Goal: Task Accomplishment & Management: Manage account settings

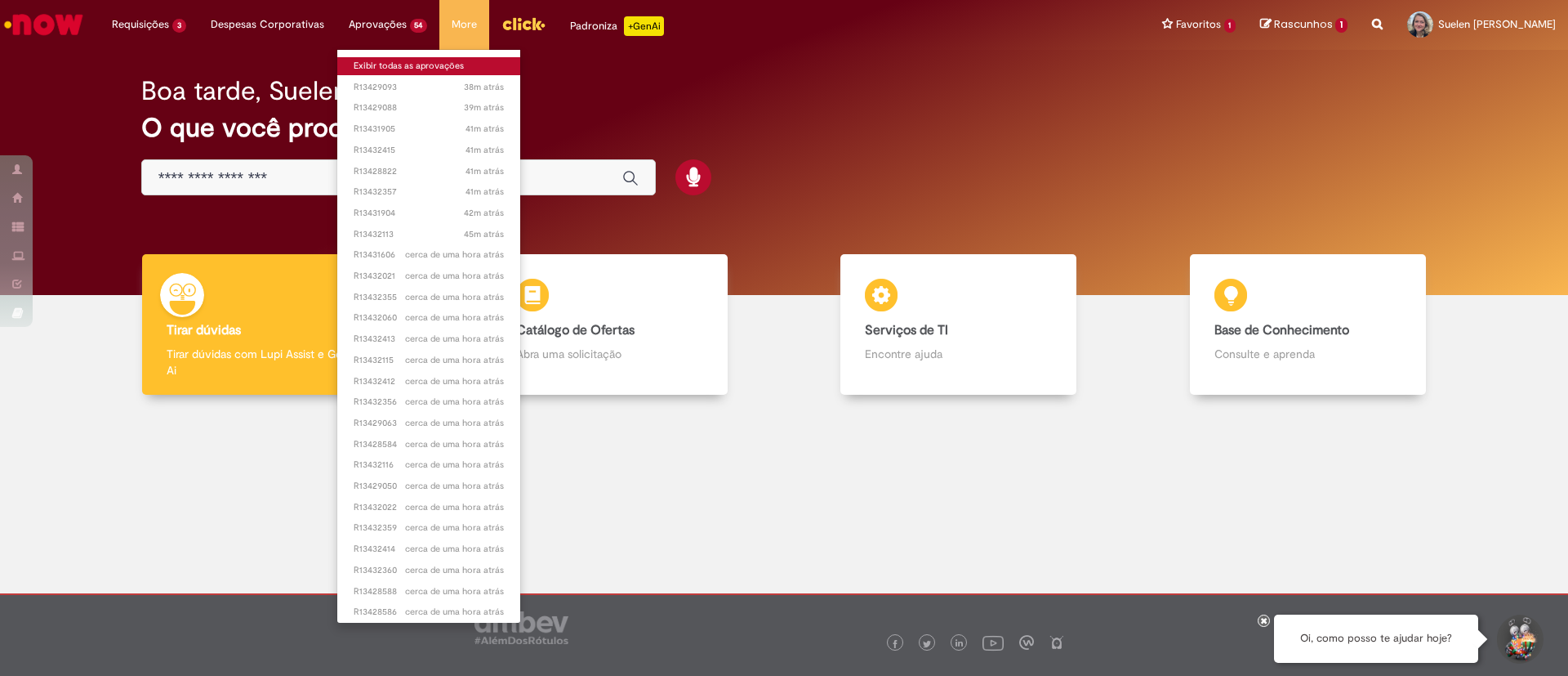
click at [405, 64] on link "Exibir todas as aprovações" at bounding box center [428, 66] width 183 height 18
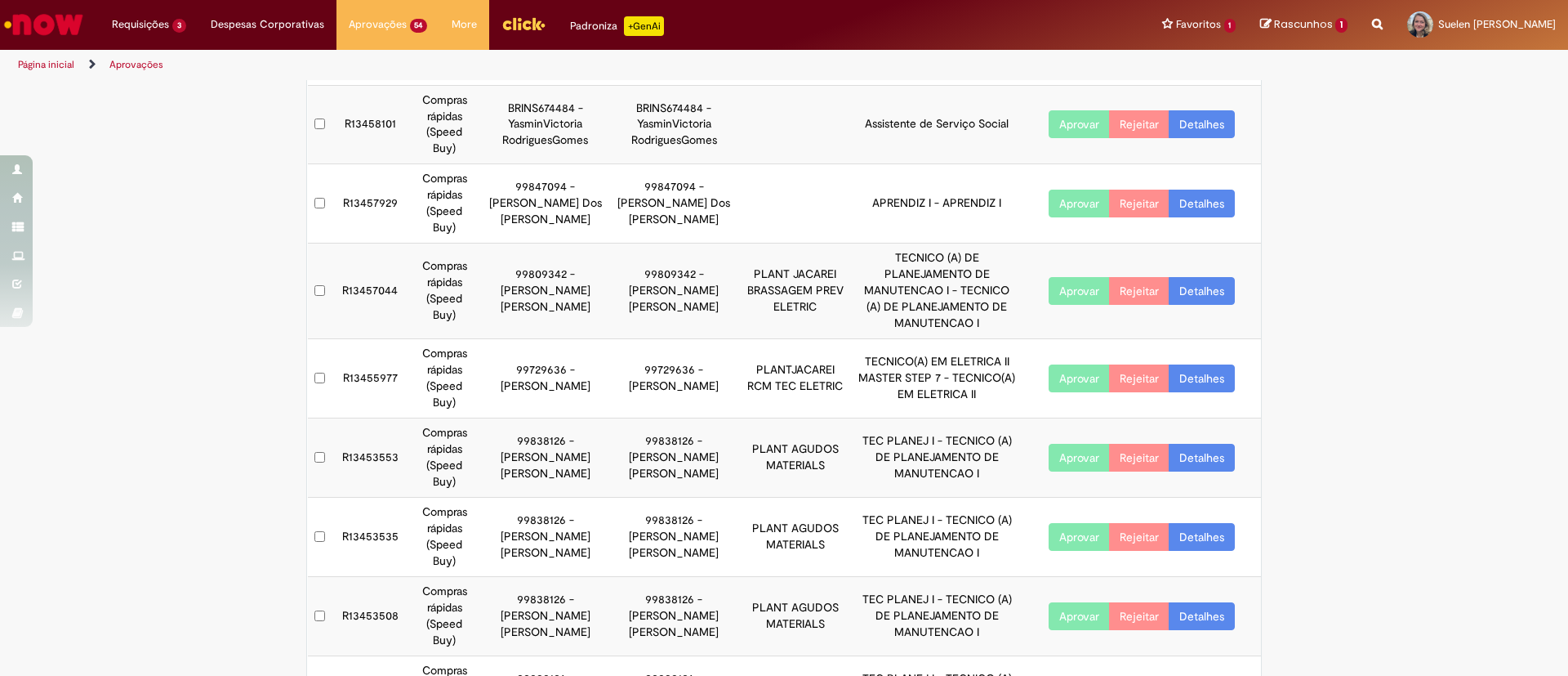
scroll to position [295, 0]
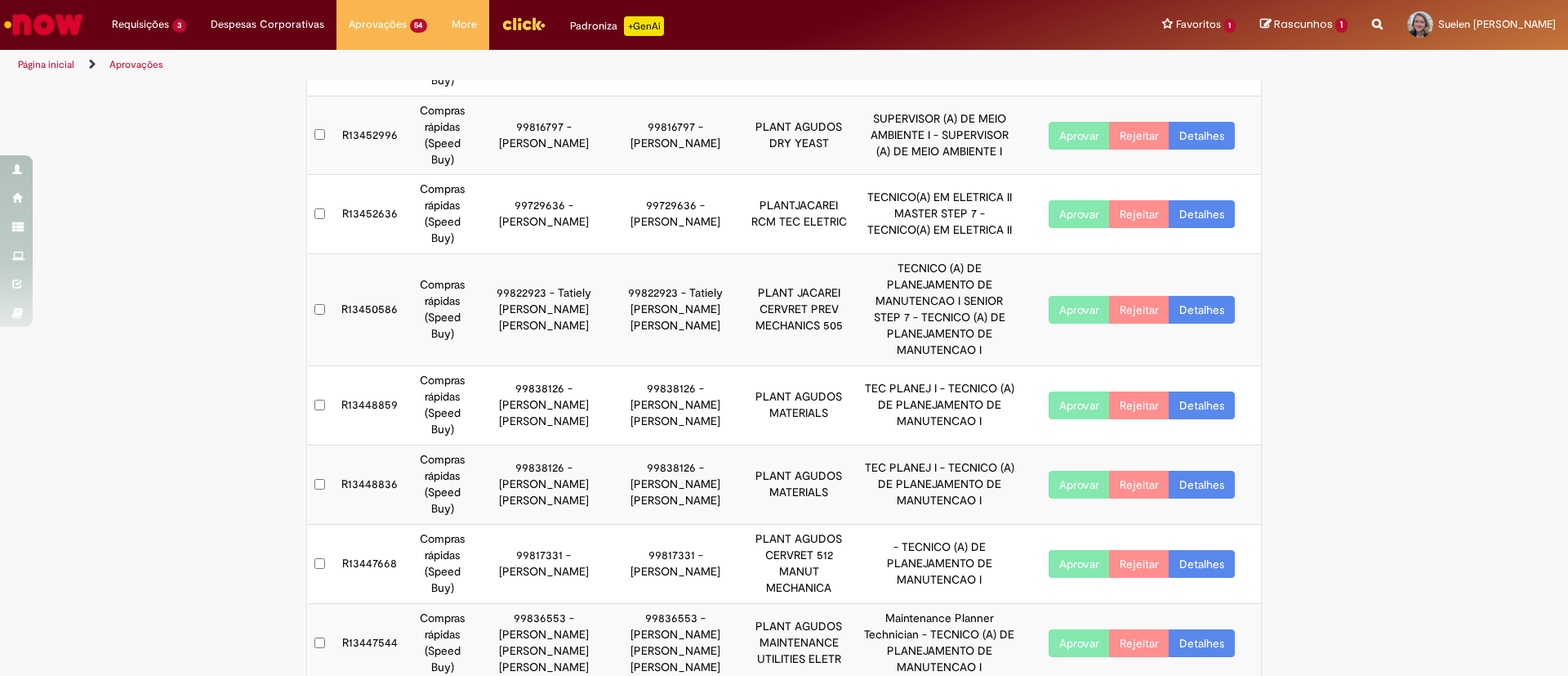
scroll to position [246, 0]
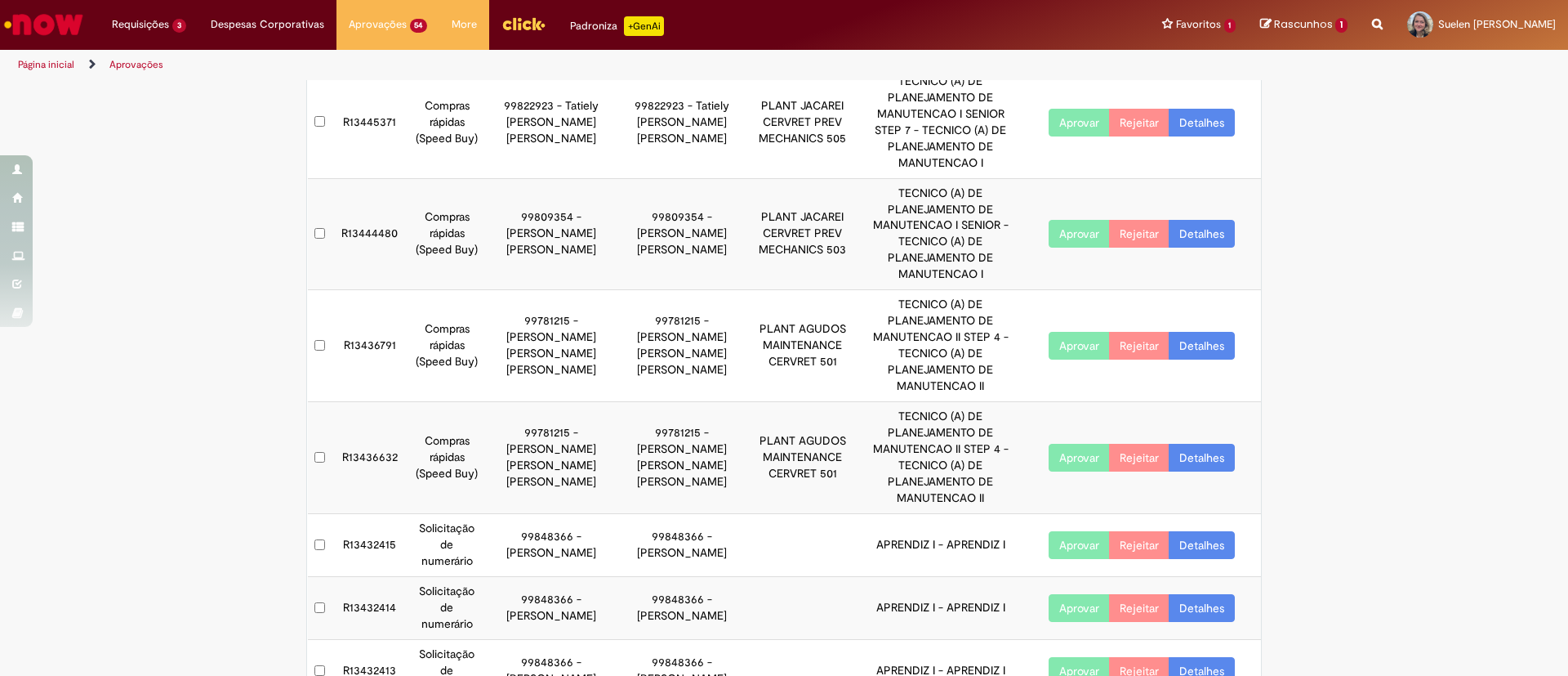
scroll to position [245, 0]
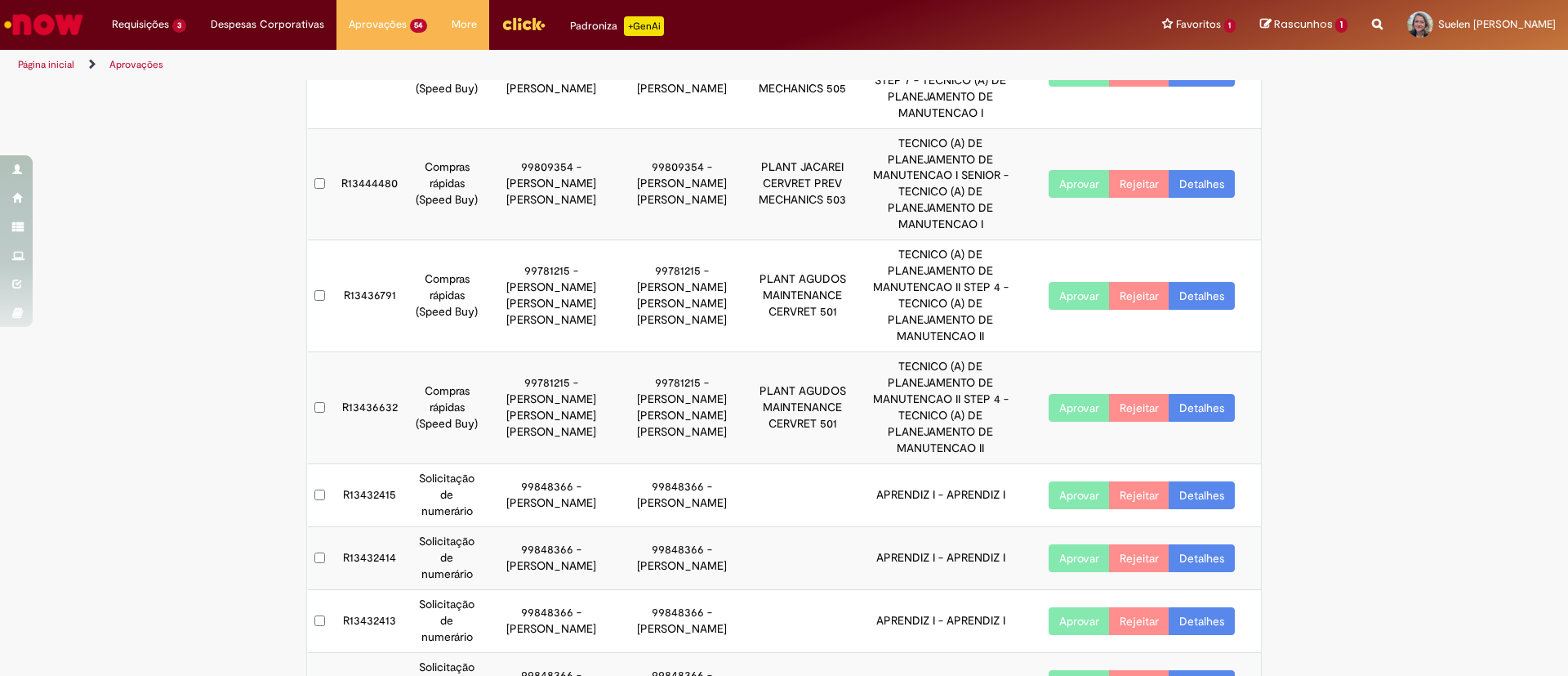
click at [1062, 482] on button "Aprovar" at bounding box center [1079, 495] width 61 height 27
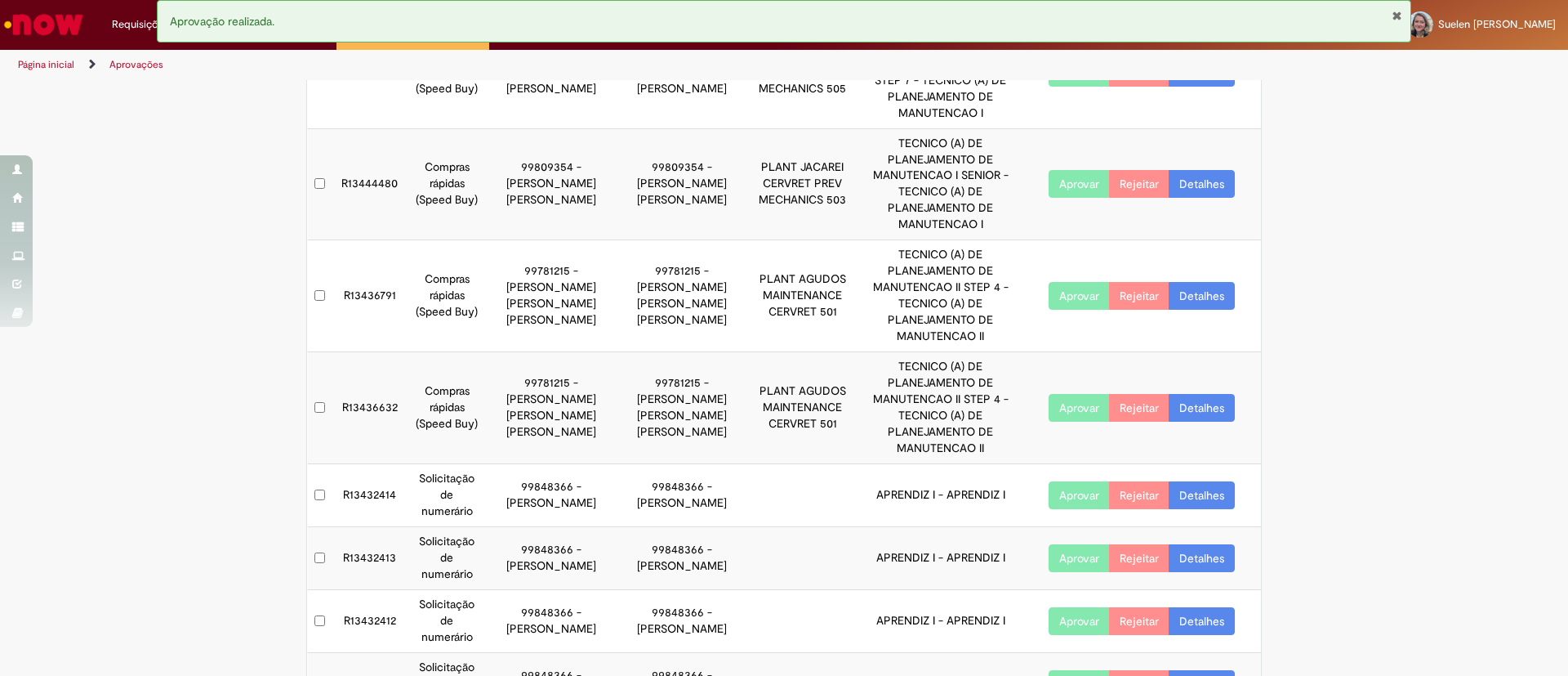
click at [1060, 607] on button "Aprovar" at bounding box center [1079, 620] width 61 height 27
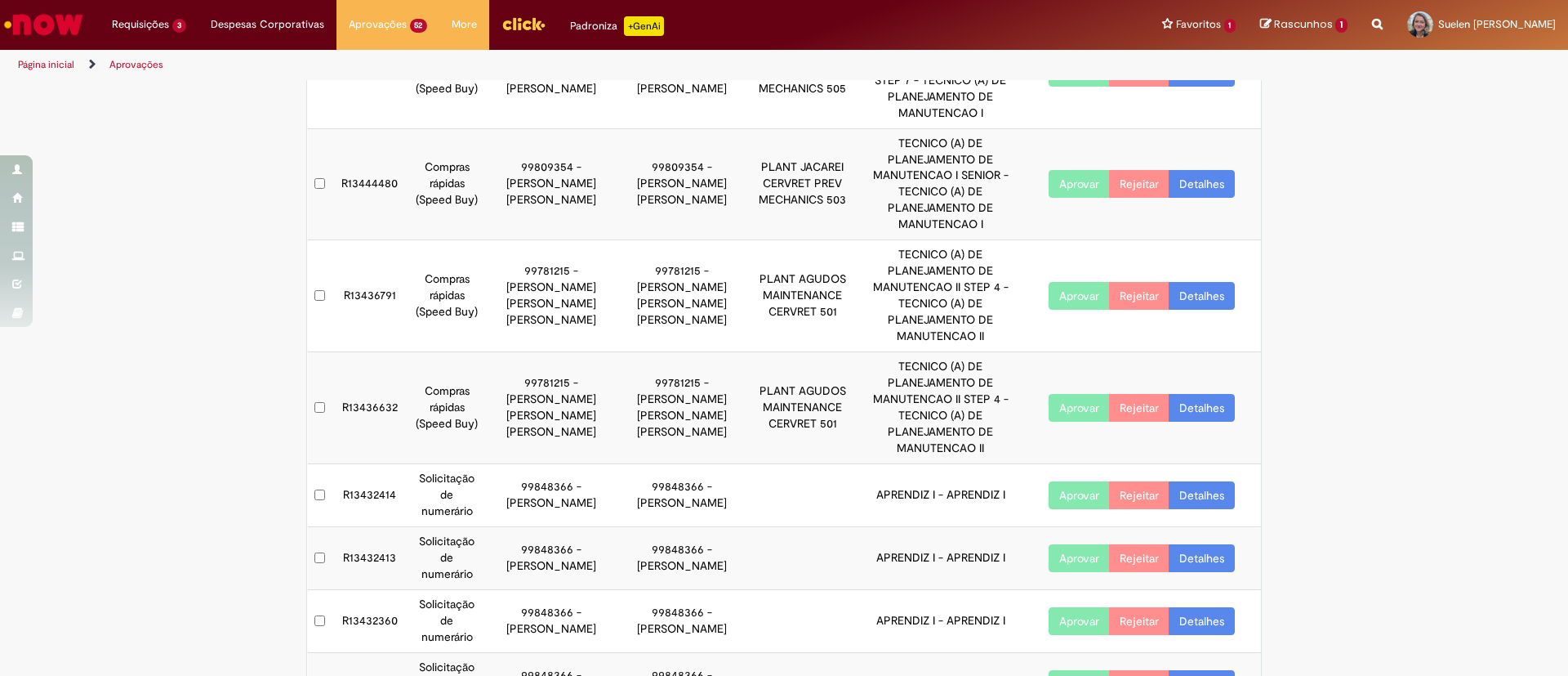
click at [1061, 607] on button "Aprovar" at bounding box center [1079, 620] width 61 height 27
click at [1071, 544] on button "Aprovar" at bounding box center [1079, 557] width 61 height 27
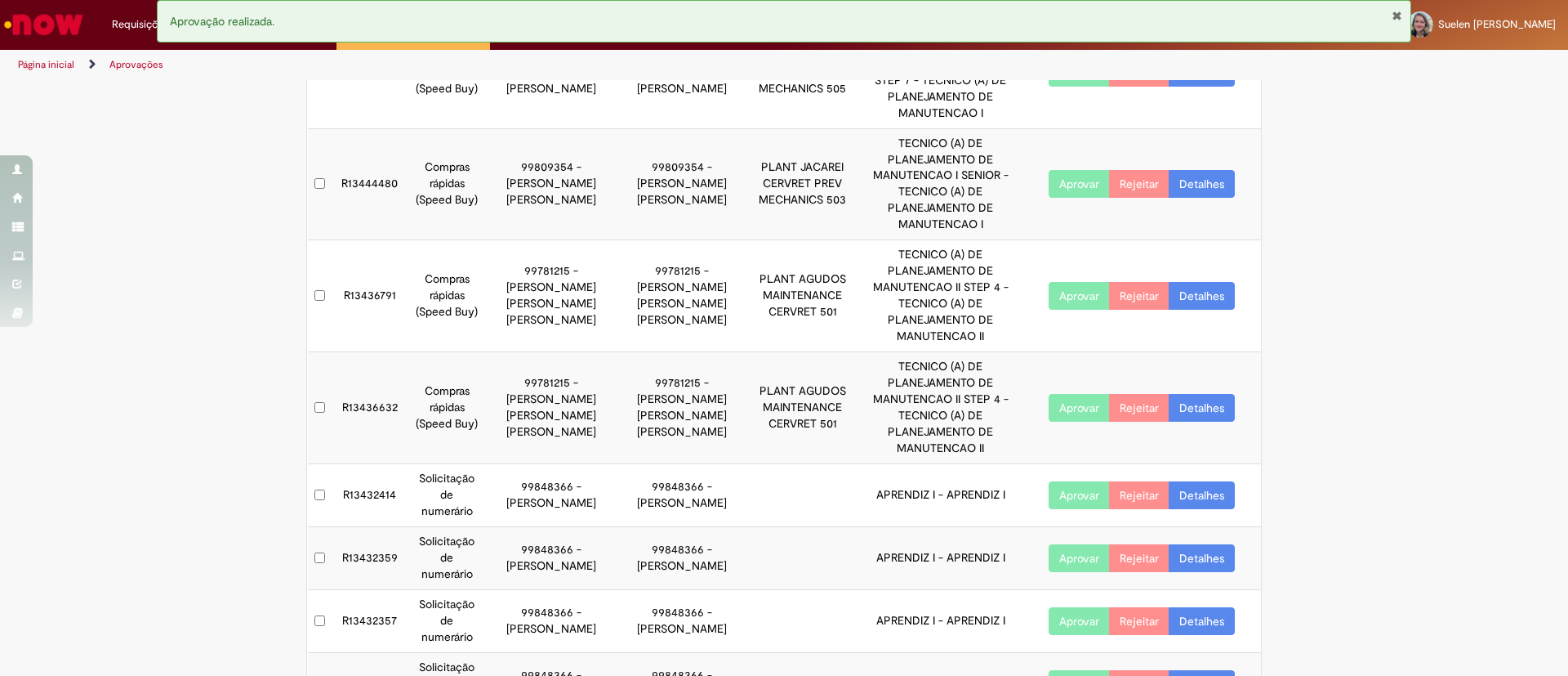
click at [1078, 544] on button "Aprovar" at bounding box center [1079, 557] width 61 height 27
click at [1072, 607] on button "Aprovar" at bounding box center [1079, 620] width 61 height 27
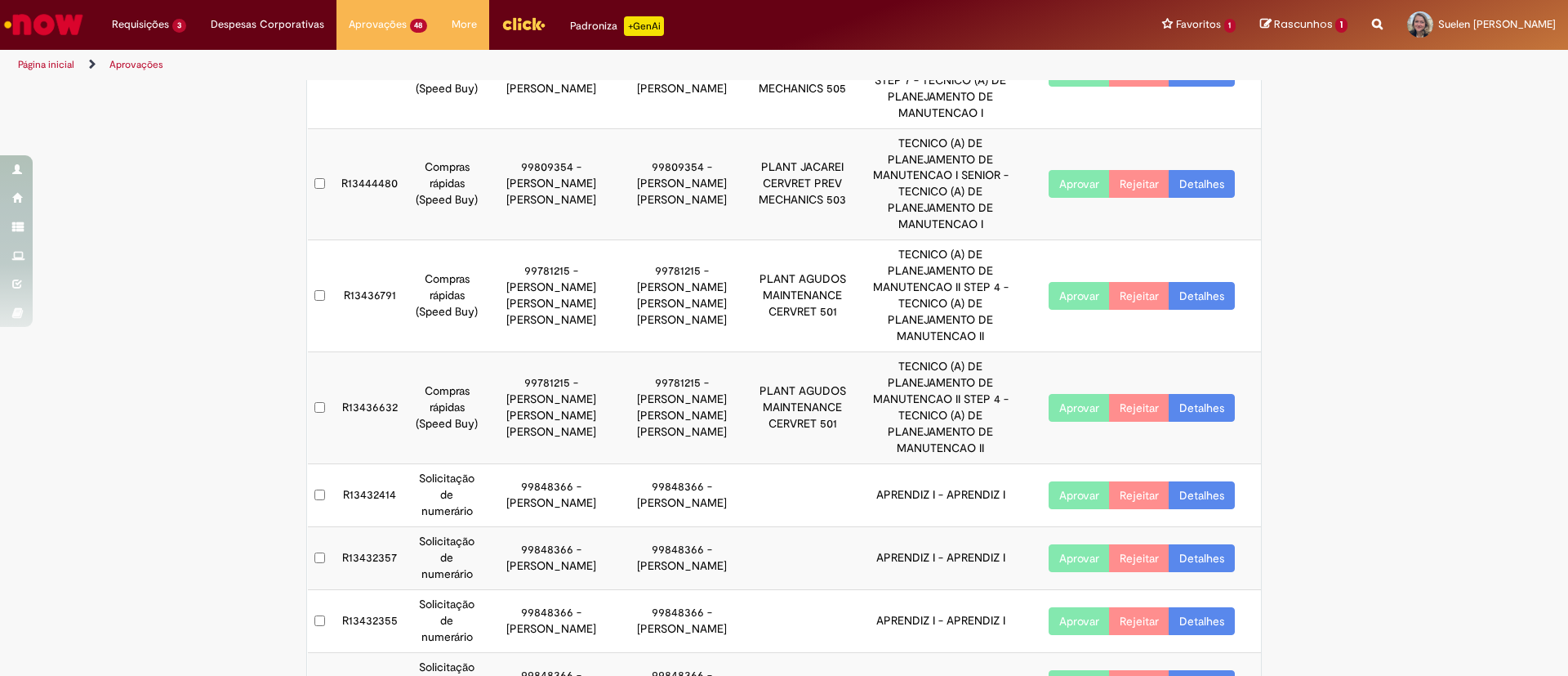
click at [1076, 670] on button "Aprovar" at bounding box center [1079, 683] width 61 height 27
click at [1062, 607] on button "Aprovar" at bounding box center [1079, 620] width 61 height 27
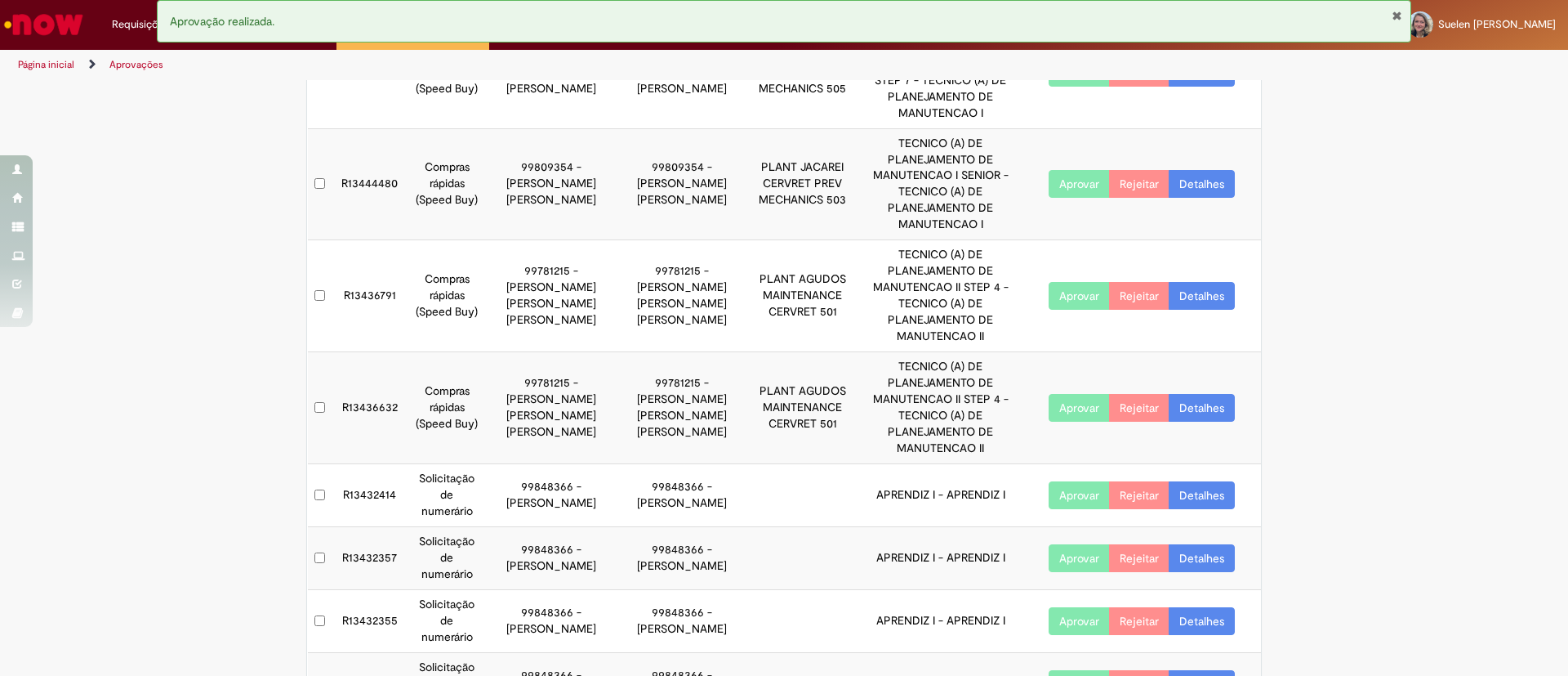
click at [1067, 670] on button "Aprovar" at bounding box center [1079, 683] width 61 height 27
click at [1076, 607] on button "Aprovar" at bounding box center [1079, 620] width 61 height 27
click at [1077, 544] on button "Aprovar" at bounding box center [1079, 557] width 61 height 27
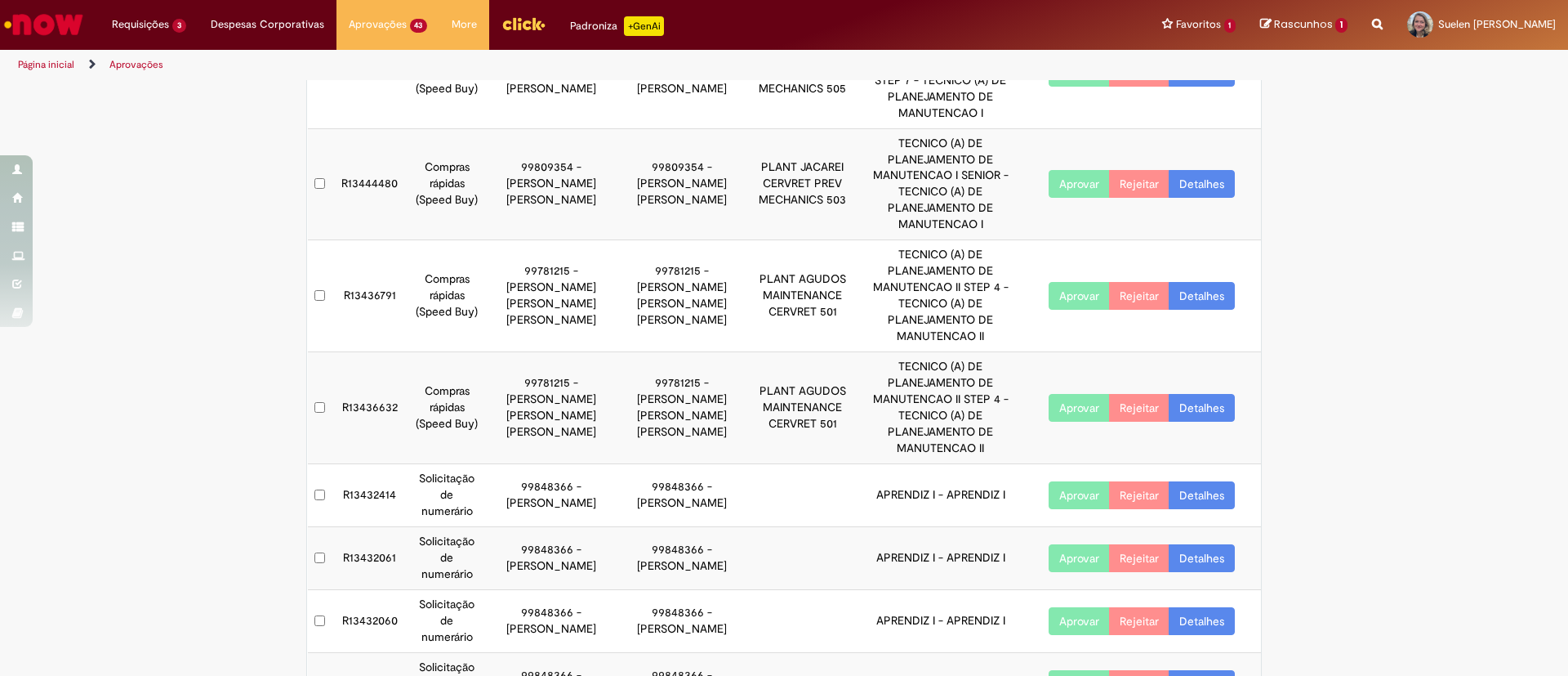
click at [1065, 482] on button "Aprovar" at bounding box center [1079, 495] width 61 height 27
click at [1069, 670] on button "Aprovar" at bounding box center [1079, 683] width 61 height 27
click at [1070, 670] on button "Aprovar" at bounding box center [1079, 683] width 61 height 27
click at [1055, 482] on button "Aprovar" at bounding box center [1079, 495] width 61 height 27
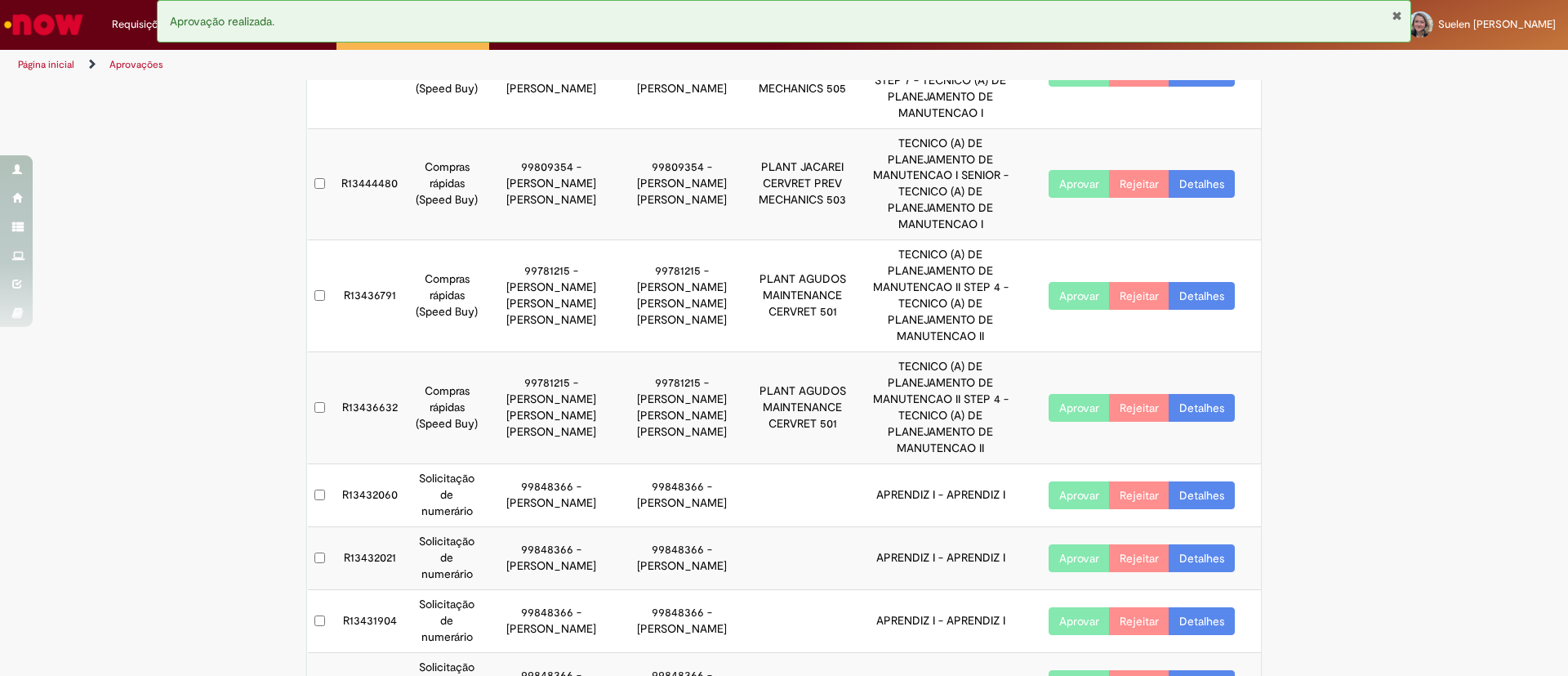
click at [1063, 544] on button "Aprovar" at bounding box center [1079, 557] width 61 height 27
click at [1062, 482] on button "Aprovar" at bounding box center [1079, 495] width 61 height 27
click at [1069, 544] on button "Aprovar" at bounding box center [1079, 557] width 61 height 27
click at [1065, 670] on button "Aprovar" at bounding box center [1079, 683] width 61 height 27
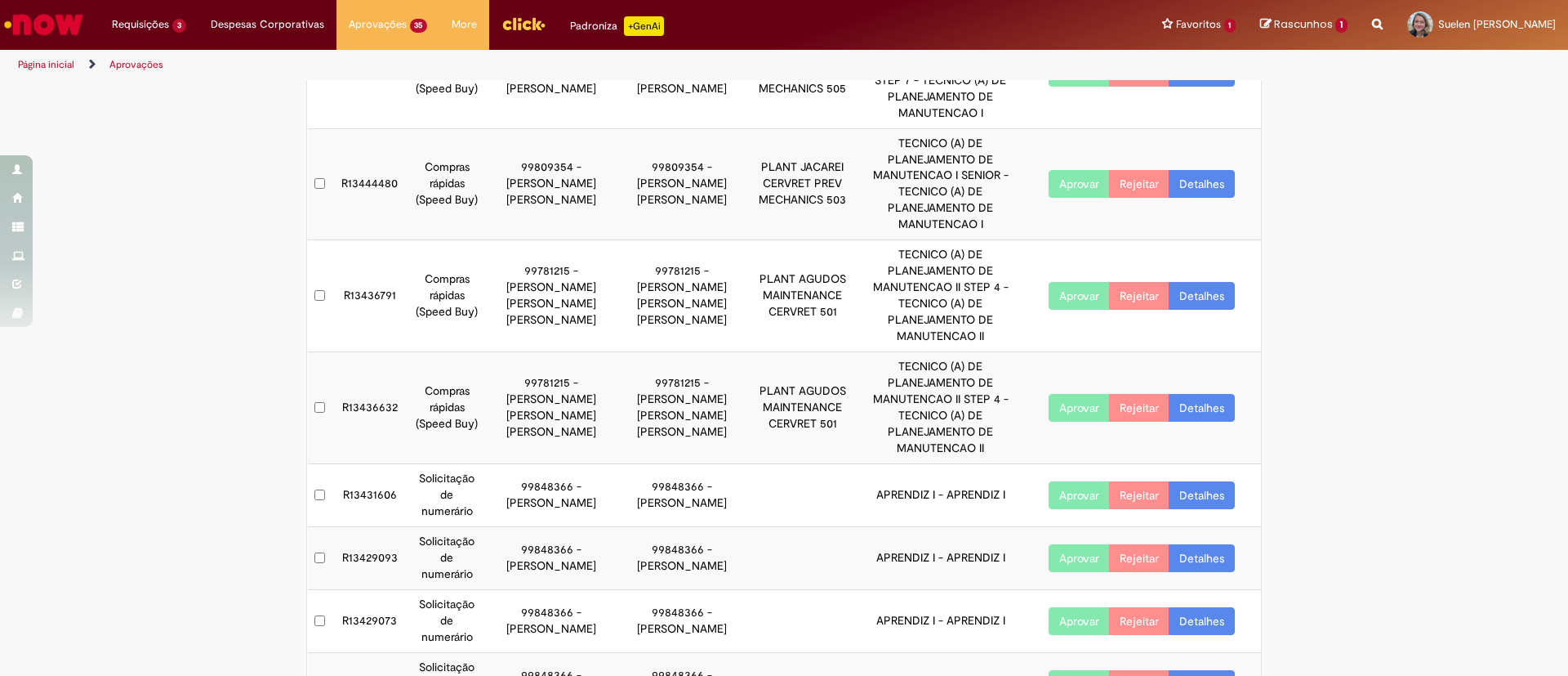
click at [1065, 670] on button "Aprovar" at bounding box center [1079, 683] width 61 height 27
click at [1056, 482] on button "Aprovar" at bounding box center [1079, 495] width 61 height 27
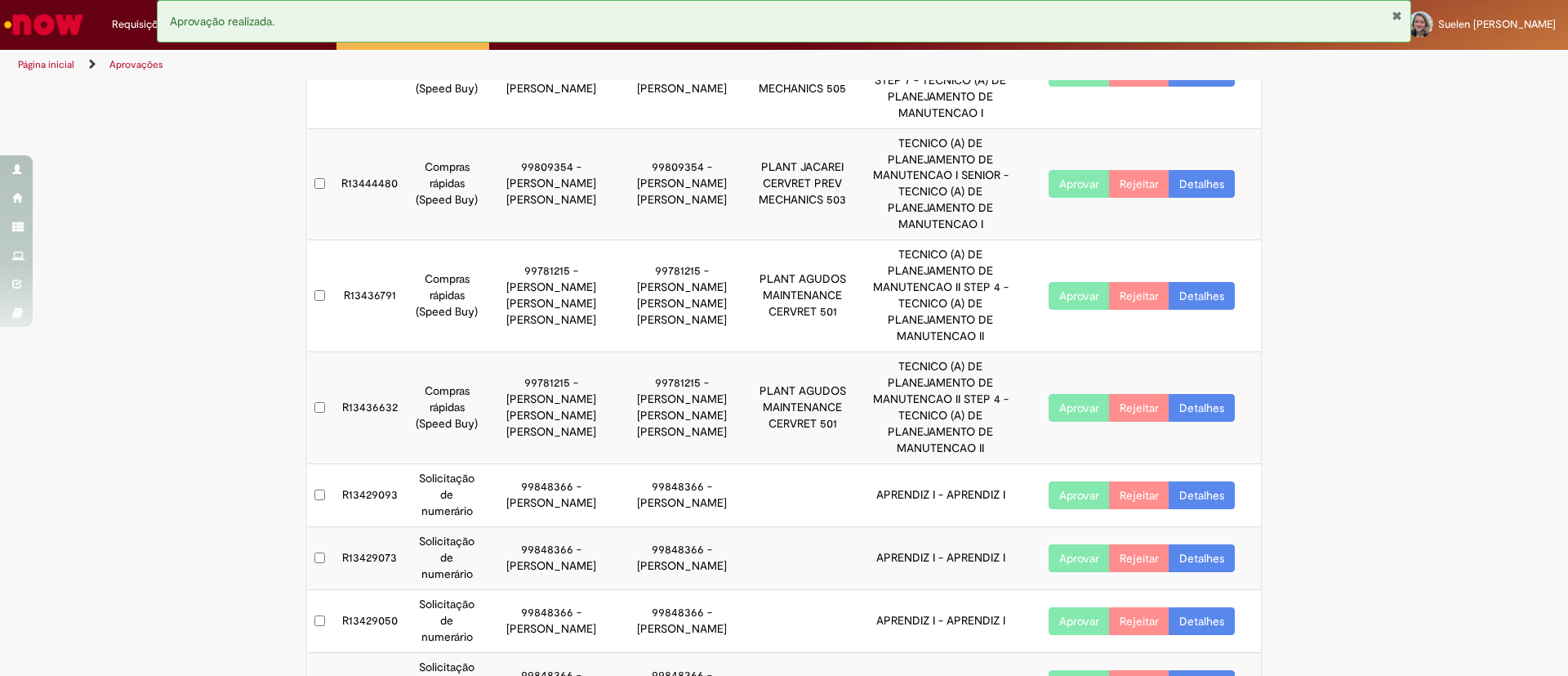
click at [1063, 607] on button "Aprovar" at bounding box center [1079, 620] width 61 height 27
click at [1067, 670] on button "Aprovar" at bounding box center [1079, 683] width 61 height 27
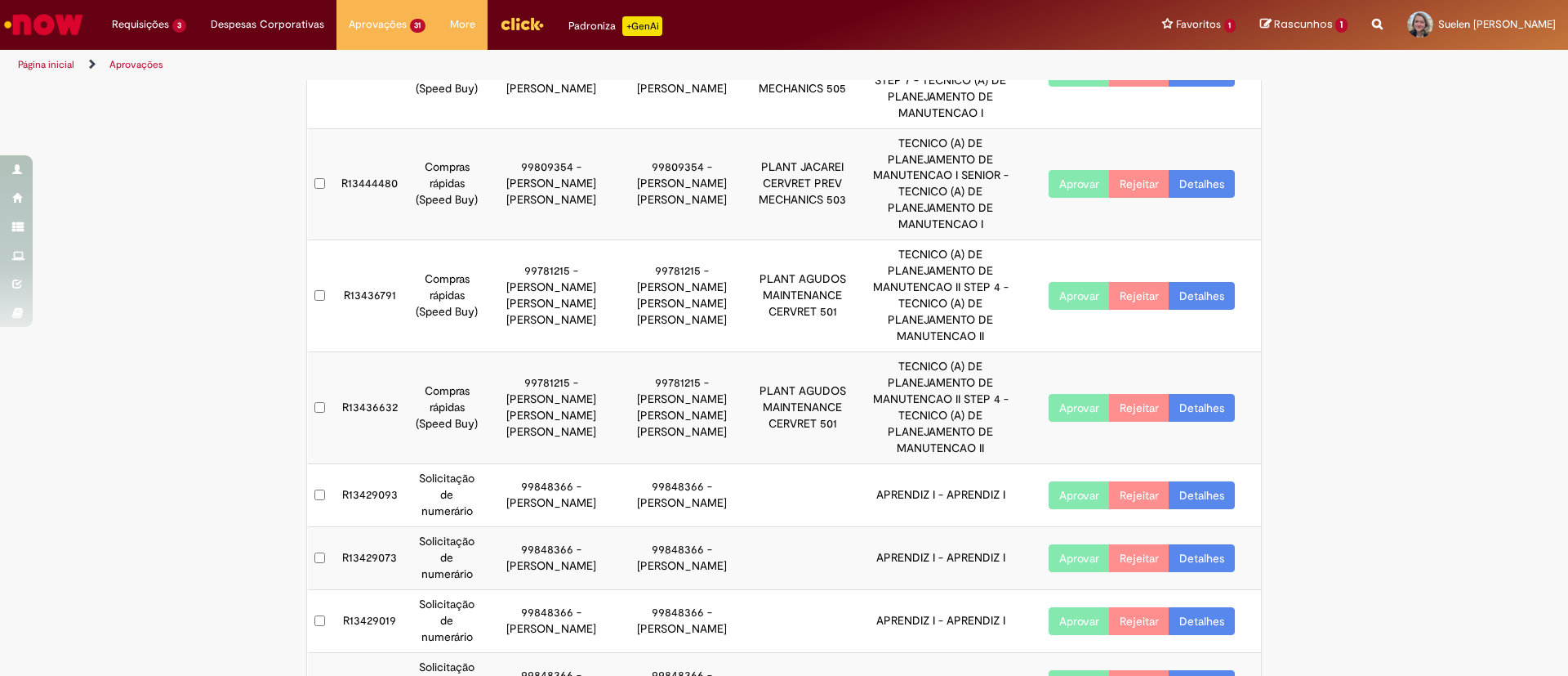
click at [1067, 670] on button "Aprovar" at bounding box center [1079, 683] width 61 height 27
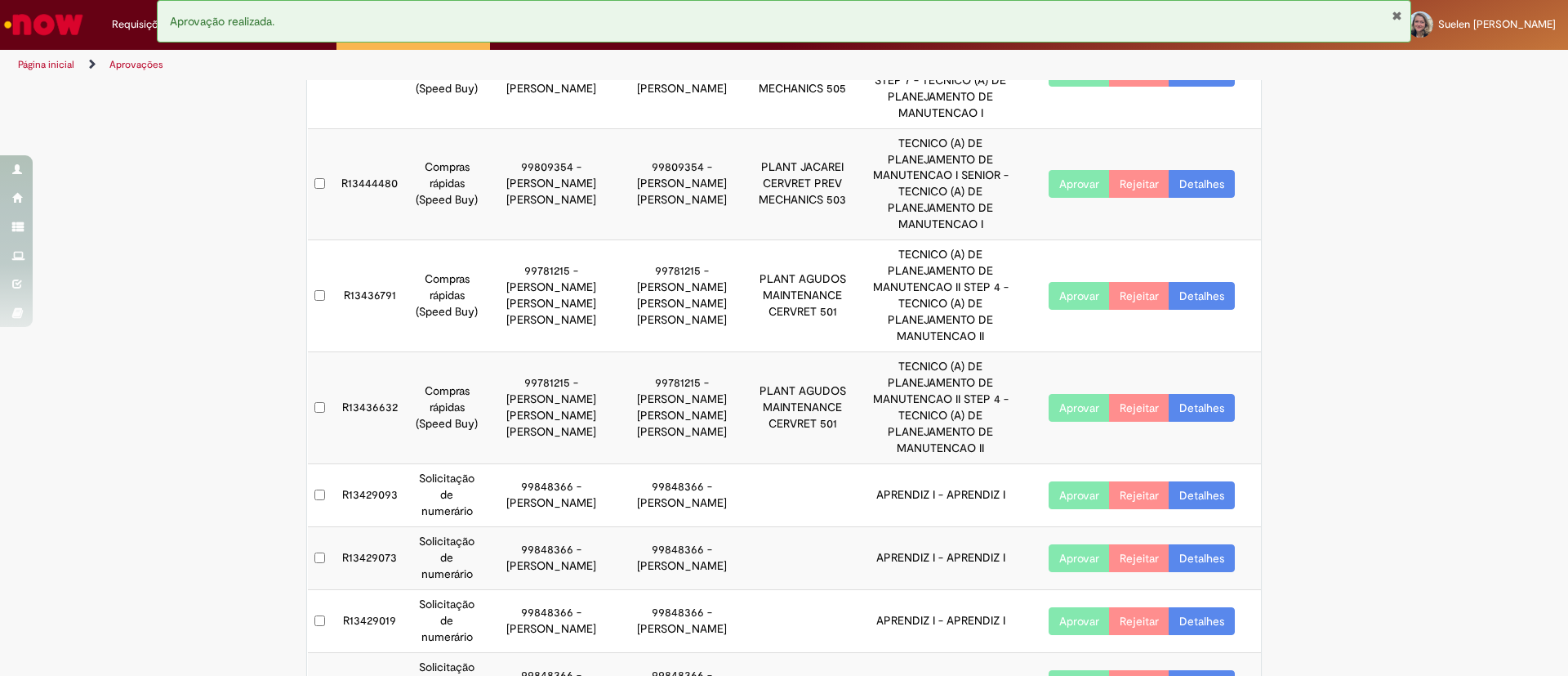
click at [1067, 607] on button "Aprovar" at bounding box center [1079, 620] width 61 height 27
click at [1077, 670] on button "Aprovar" at bounding box center [1079, 683] width 61 height 27
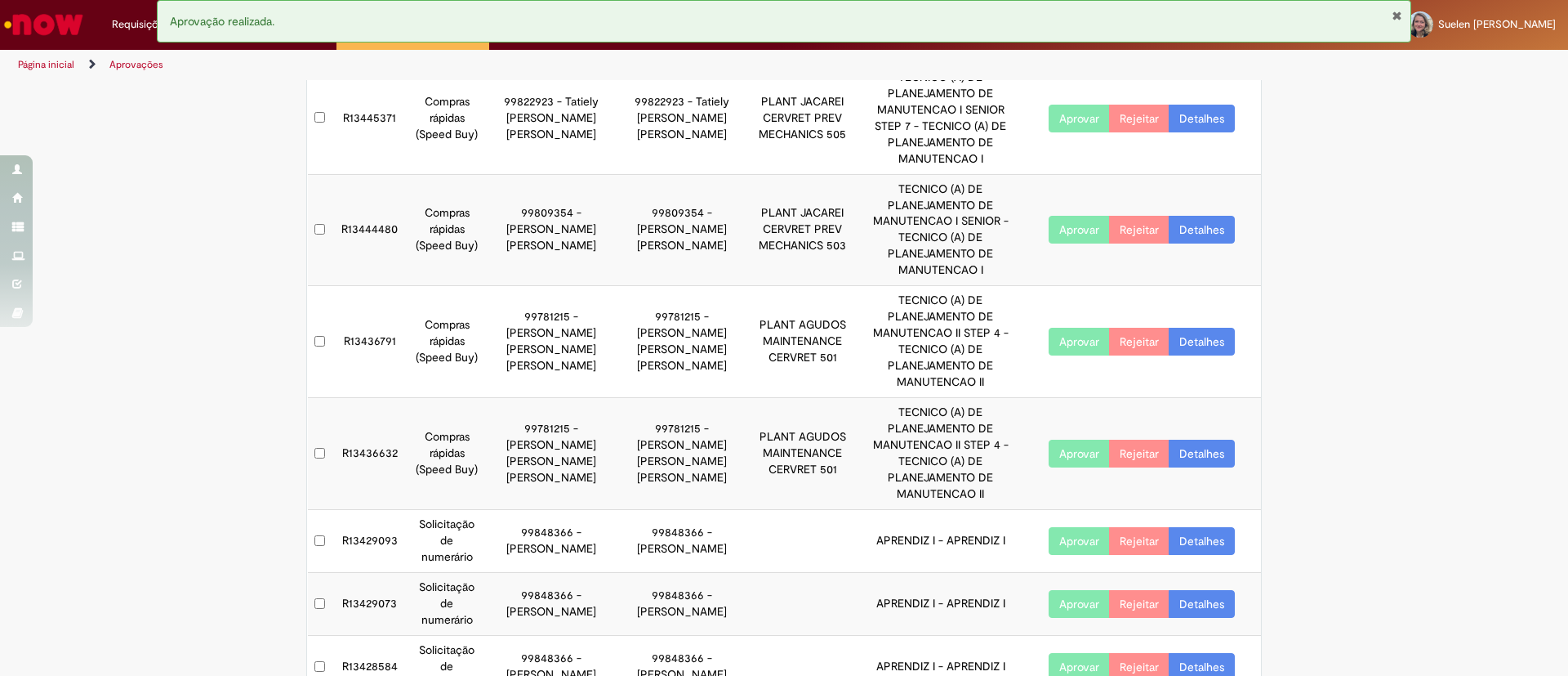
scroll to position [137, 0]
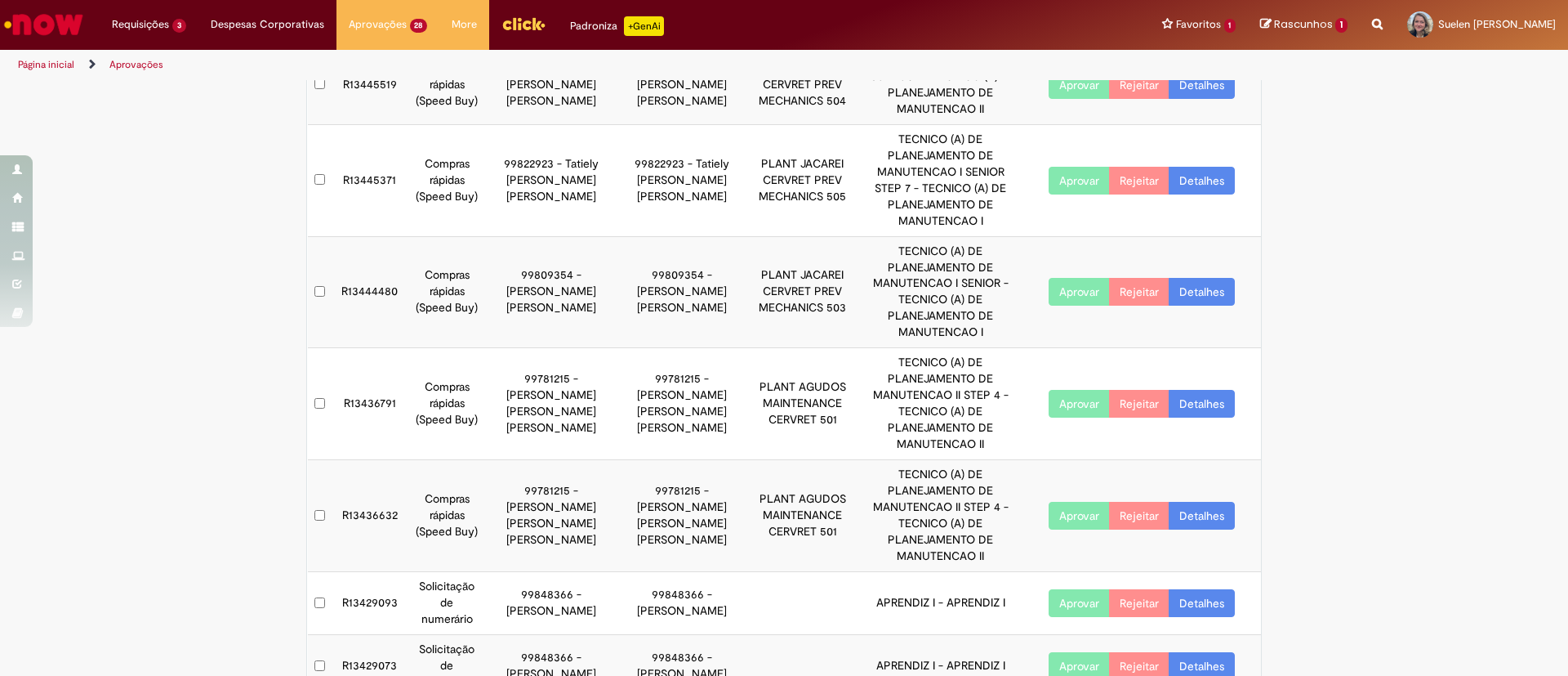
click at [1063, 589] on button "Aprovar" at bounding box center [1079, 602] width 61 height 27
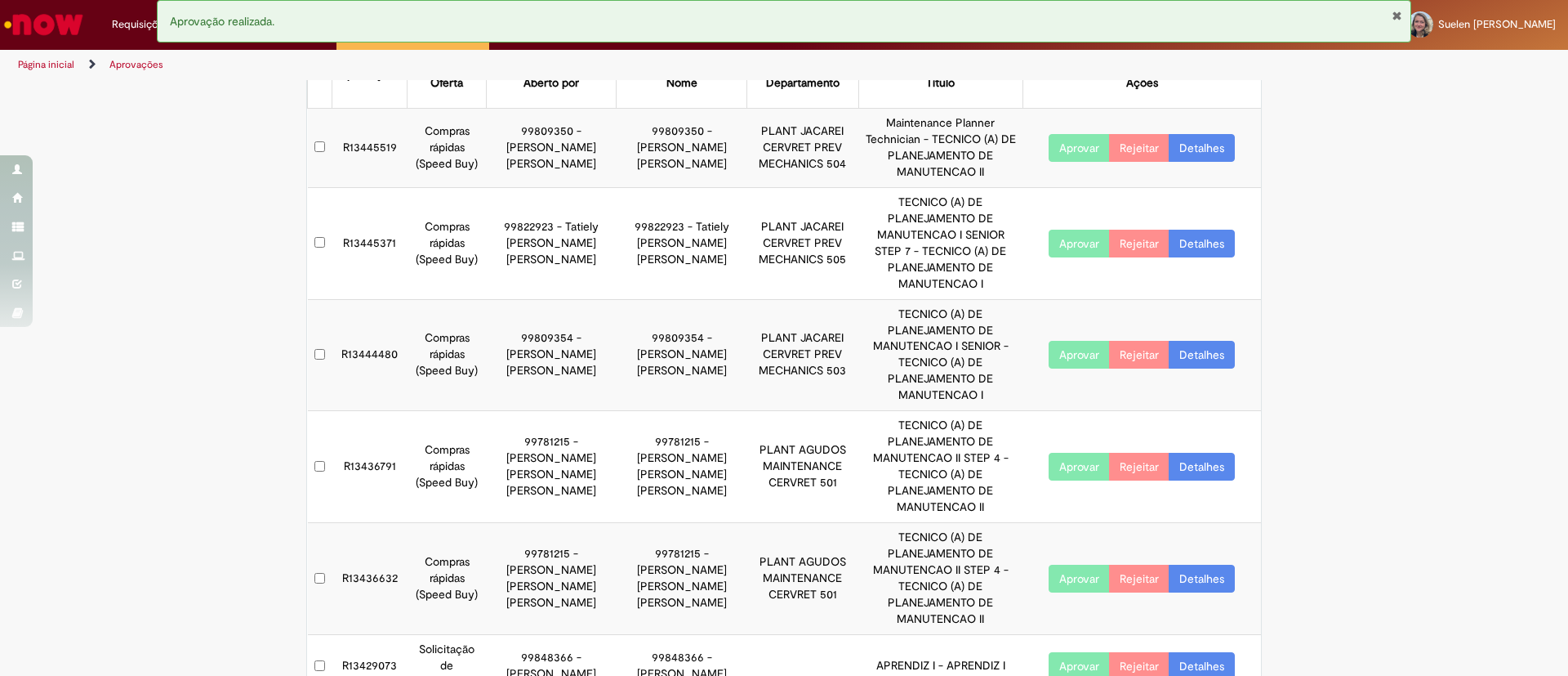
click at [1065, 652] on button "Aprovar" at bounding box center [1079, 665] width 61 height 27
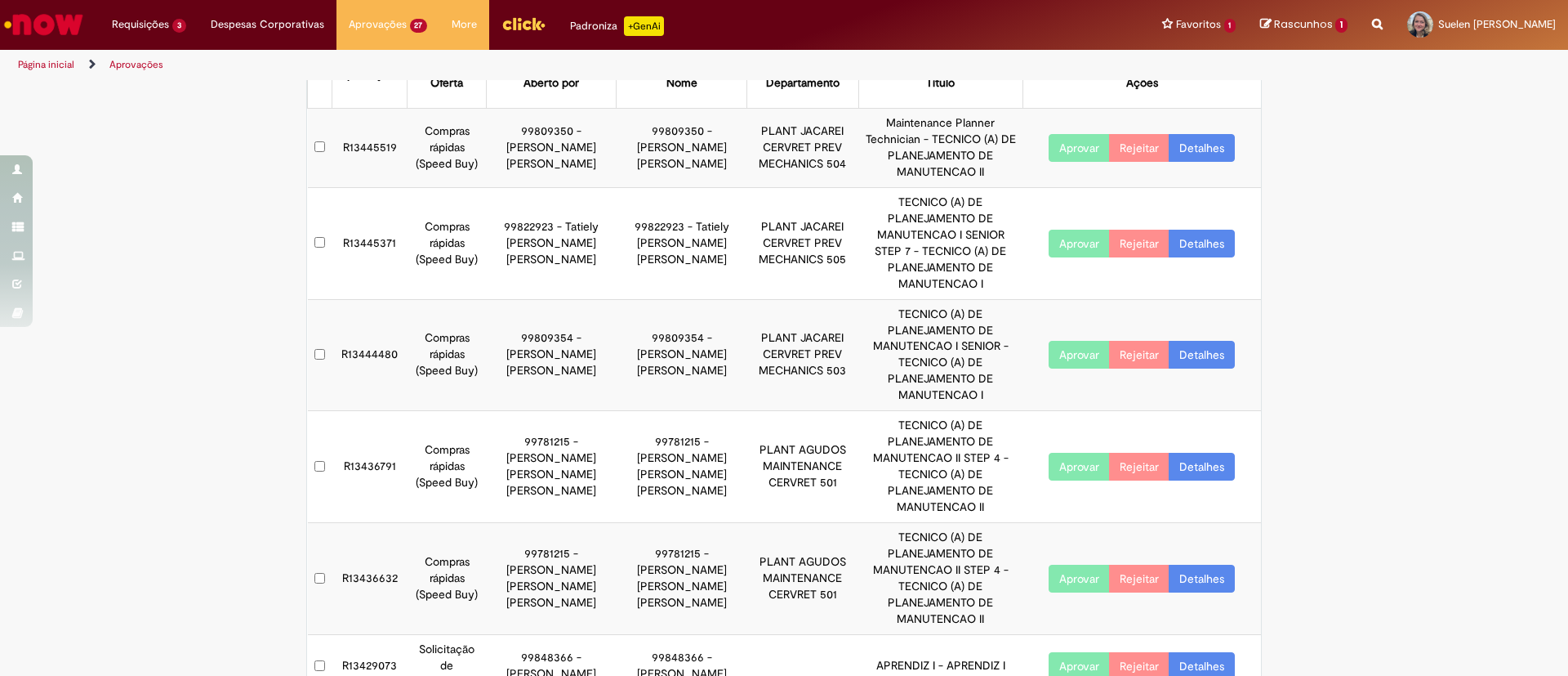
scroll to position [12, 0]
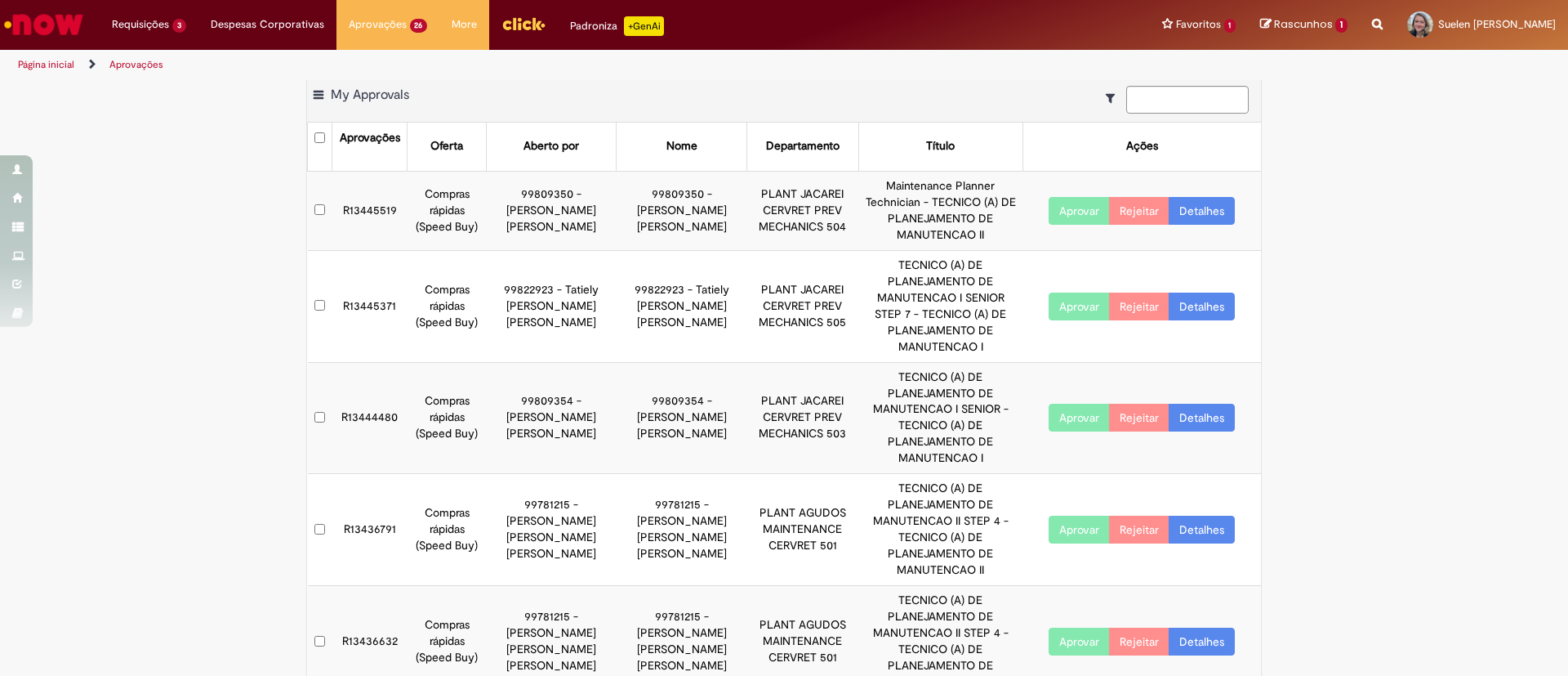
click at [1310, 532] on div "Exportar como PDF Exportar como Excel Exportar como CSV My Approvals Aprovações…" at bounding box center [784, 448] width 1568 height 745
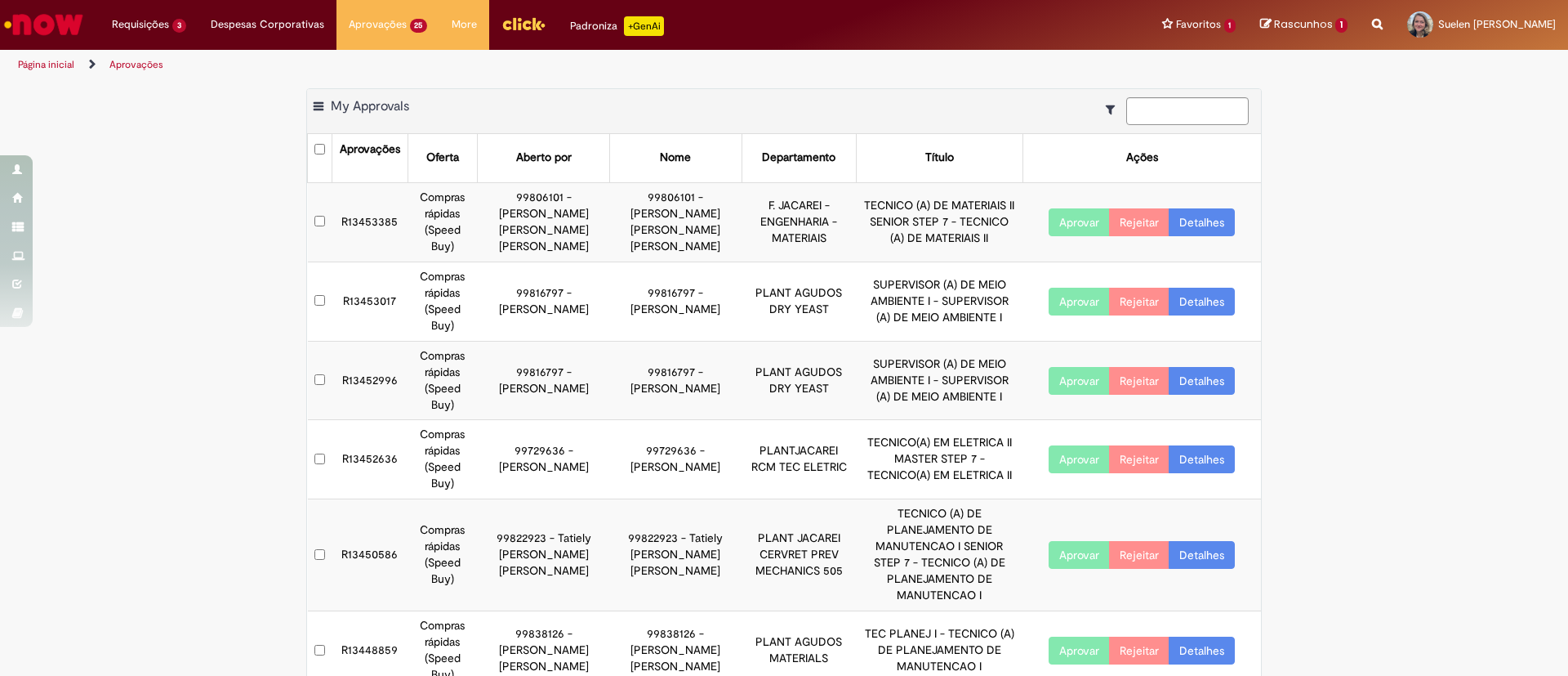
click at [1436, 381] on div "Exportar como PDF Exportar como Excel Exportar como CSV My Approvals Aprovações…" at bounding box center [784, 595] width 1568 height 1013
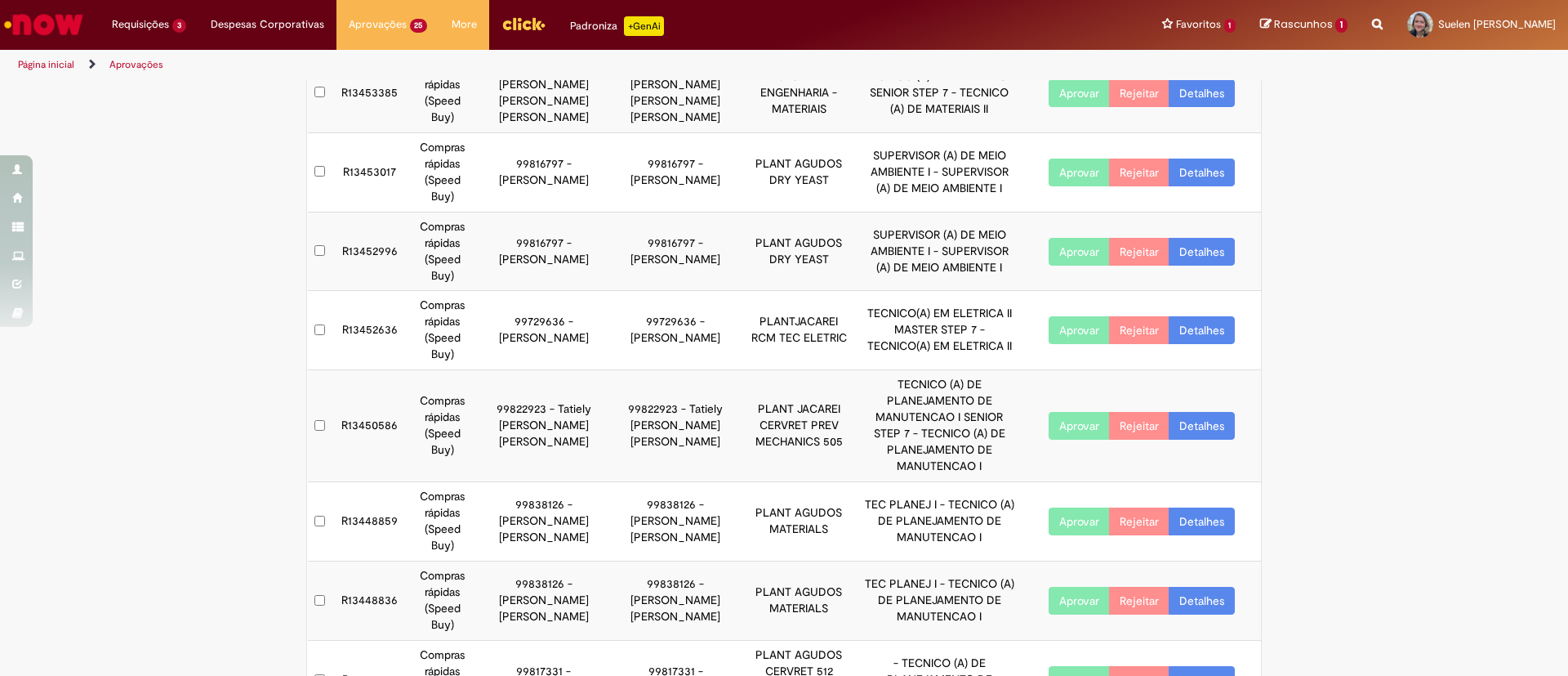
scroll to position [246, 0]
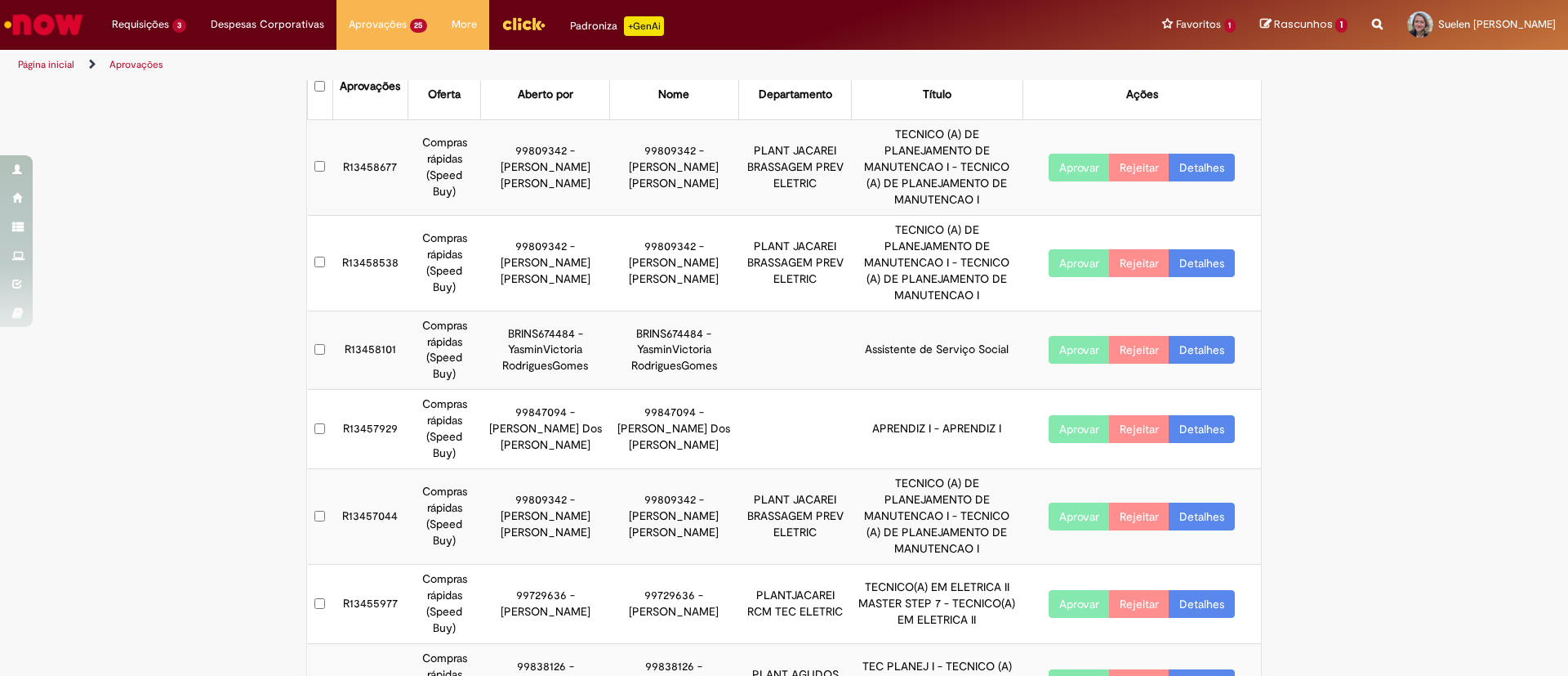
scroll to position [0, 0]
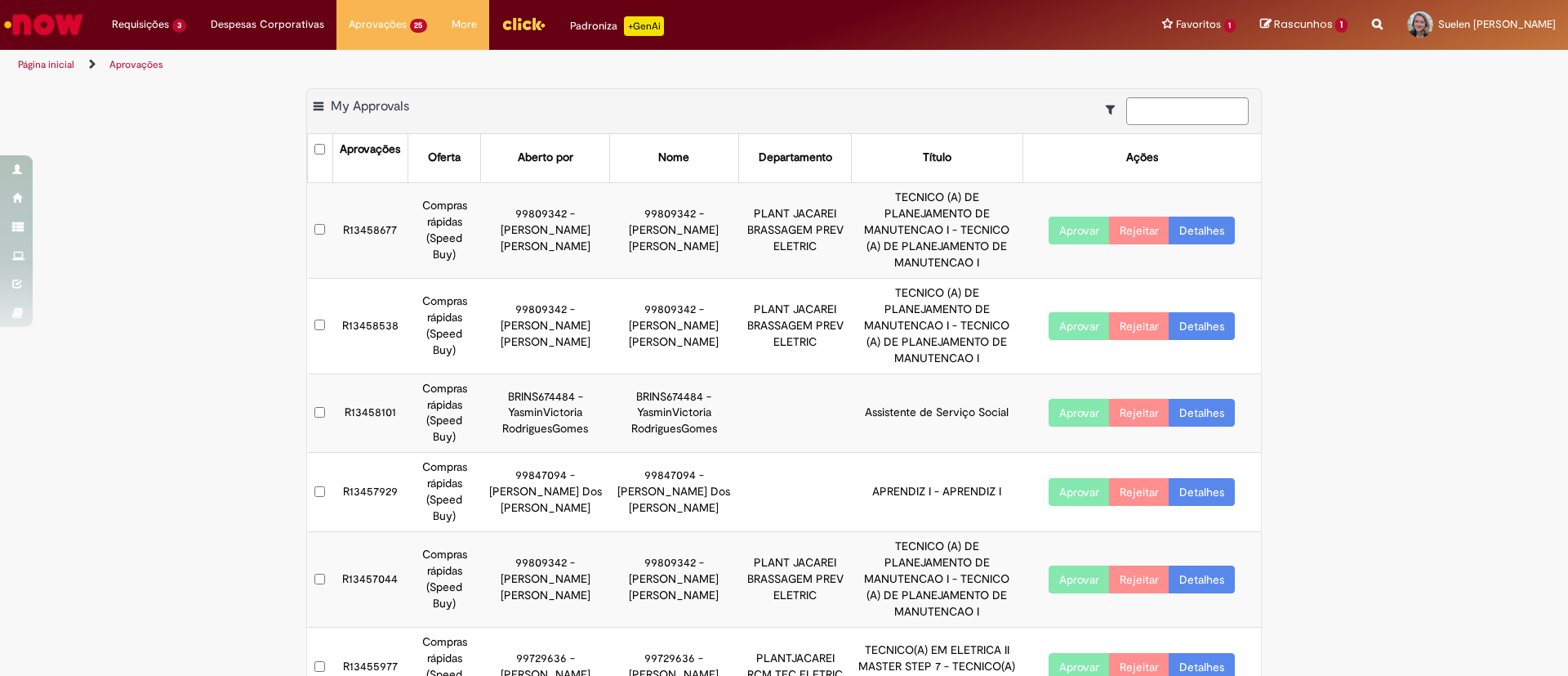
click at [374, 402] on td "R13458101" at bounding box center [369, 413] width 76 height 79
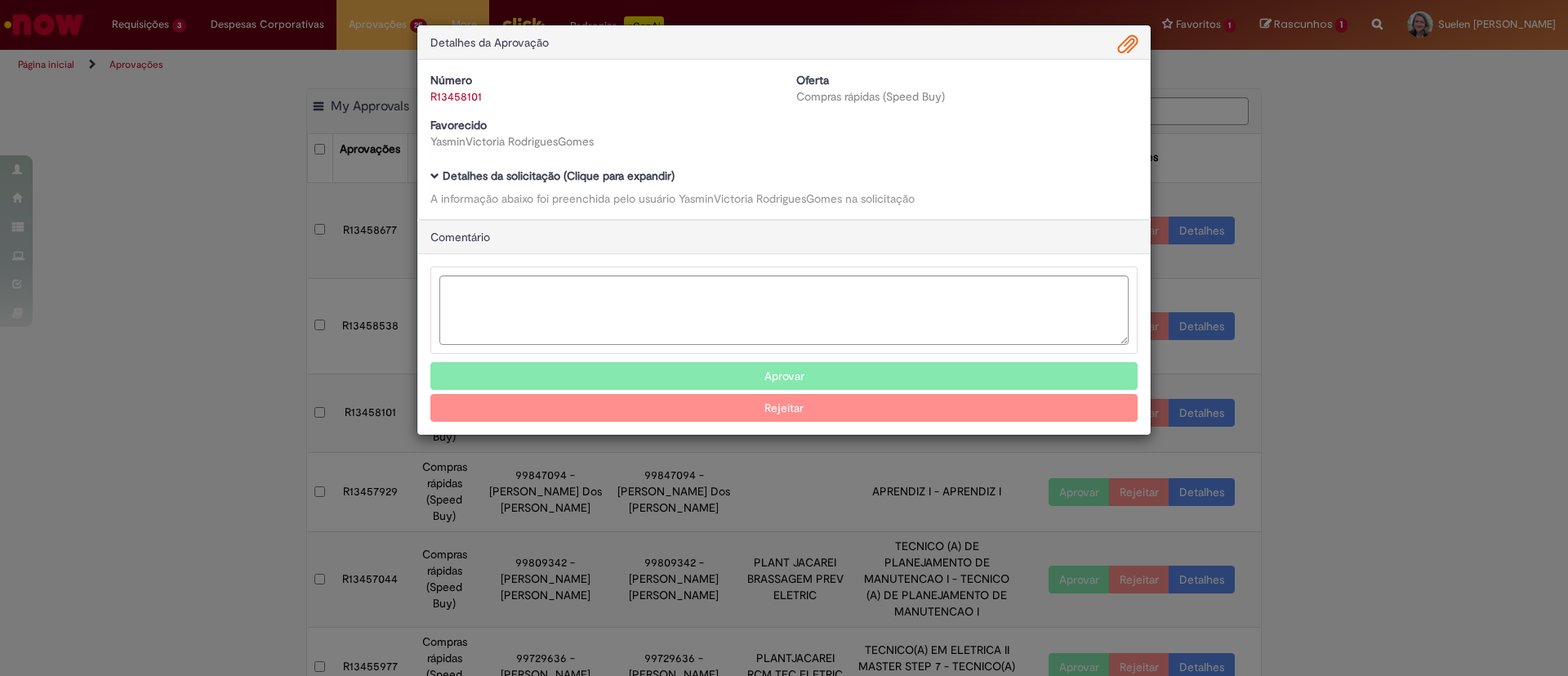
click at [520, 174] on b "Detalhes da solicitação (Clique para expandir)" at bounding box center [558, 176] width 232 height 15
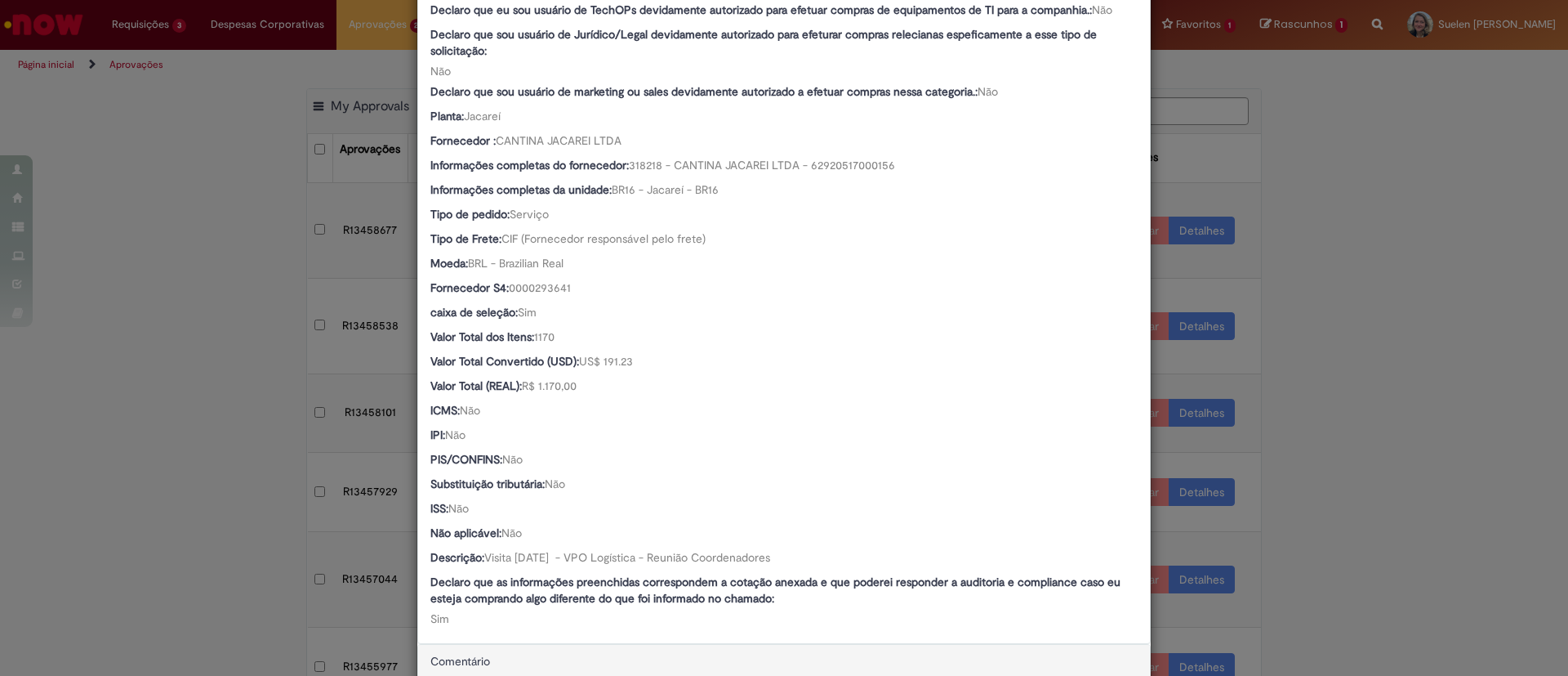
scroll to position [735, 0]
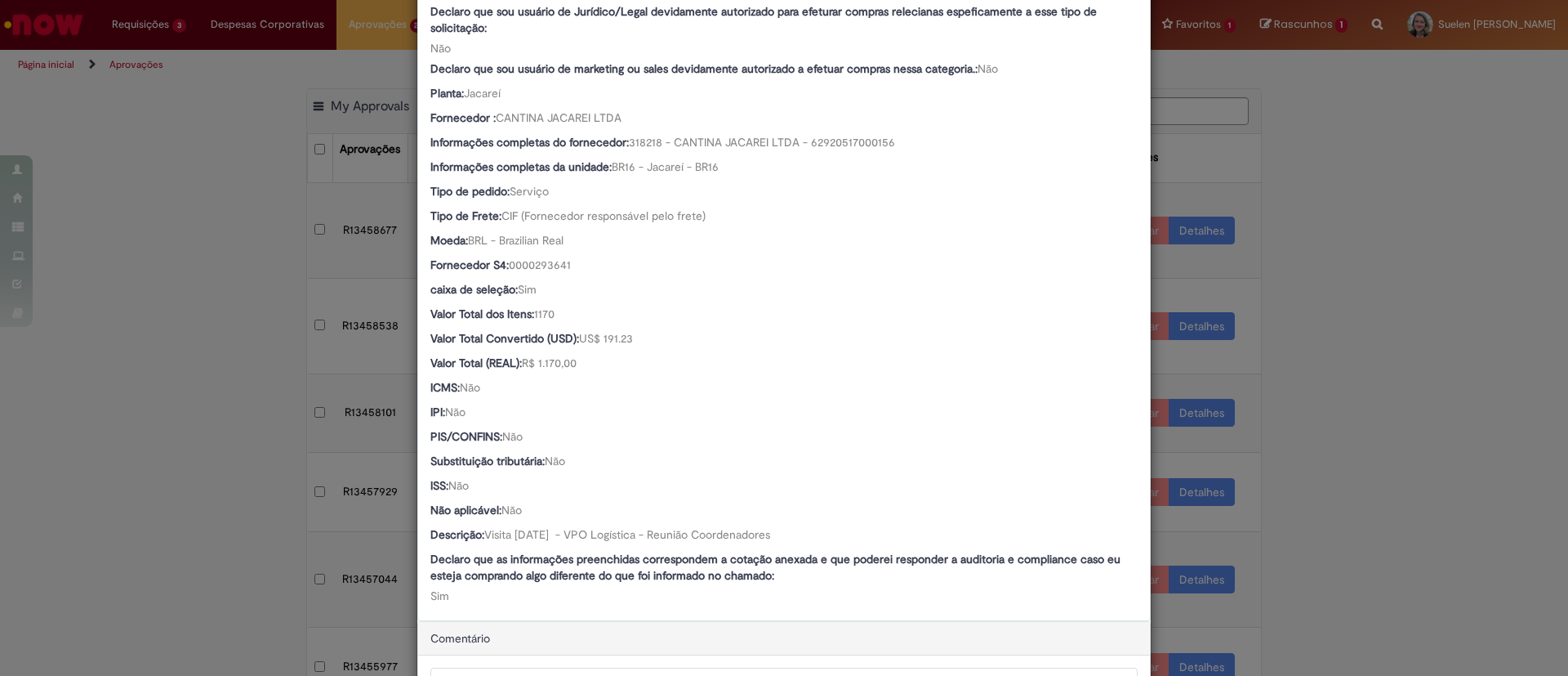
click at [178, 497] on div "Detalhes da Aprovação Número R13458101 Oferta Compras rápidas (Speed Buy) Favor…" at bounding box center [784, 338] width 1568 height 676
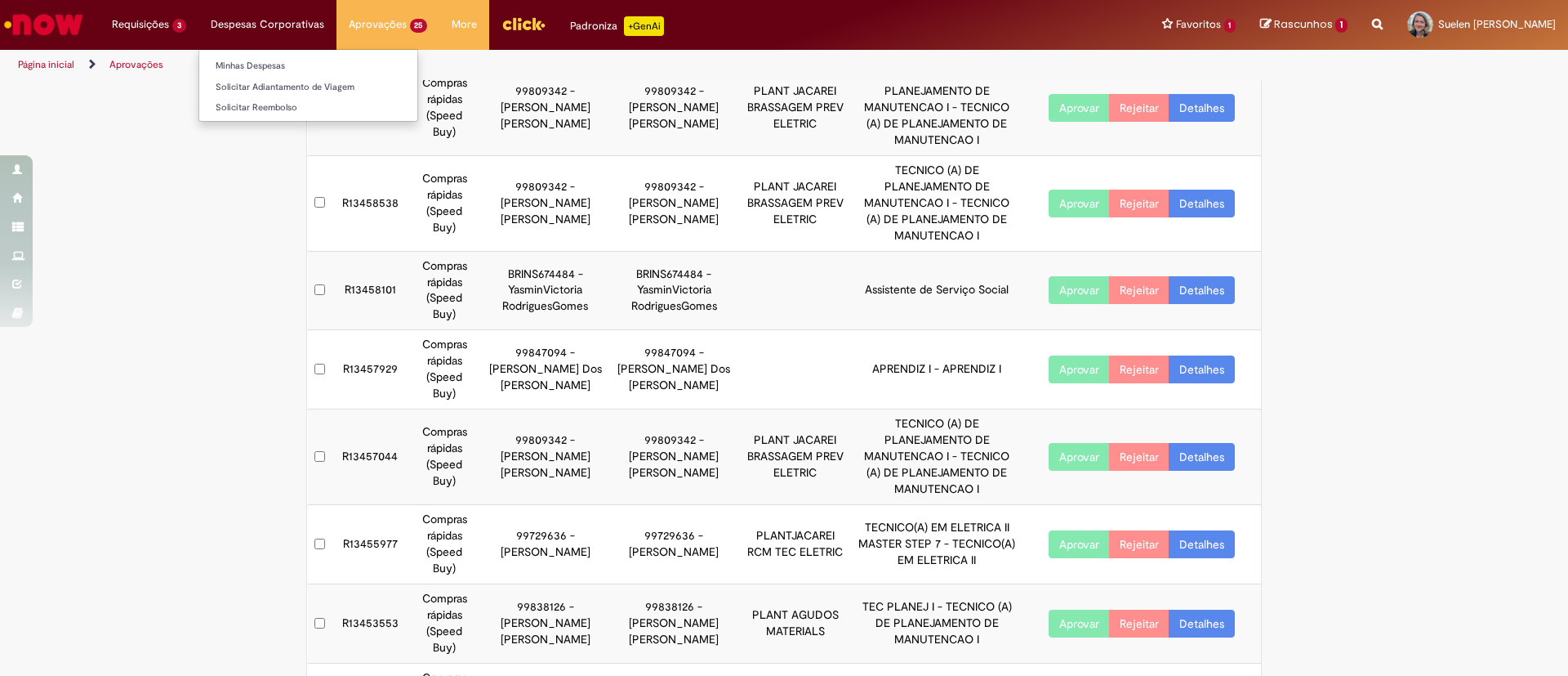
scroll to position [0, 0]
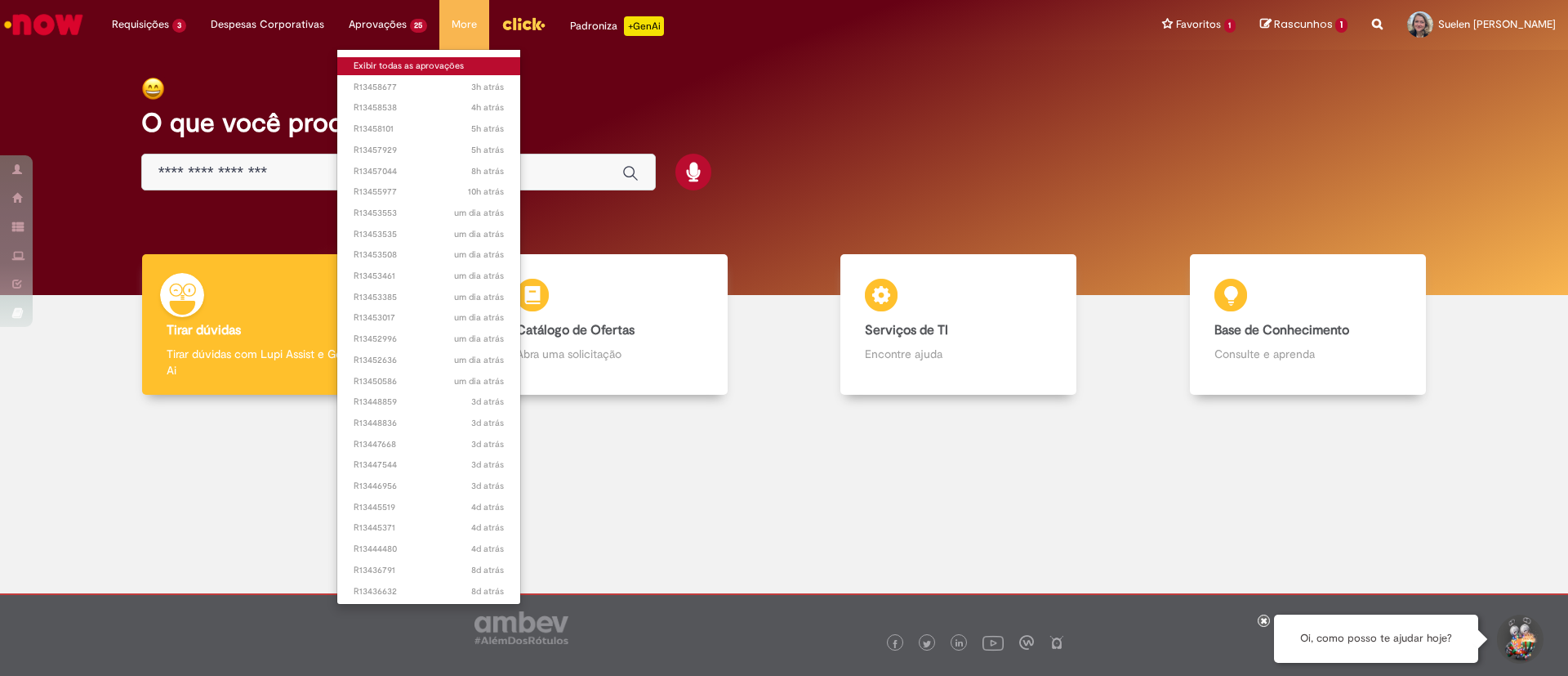
click at [398, 67] on link "Exibir todas as aprovações" at bounding box center [428, 66] width 183 height 18
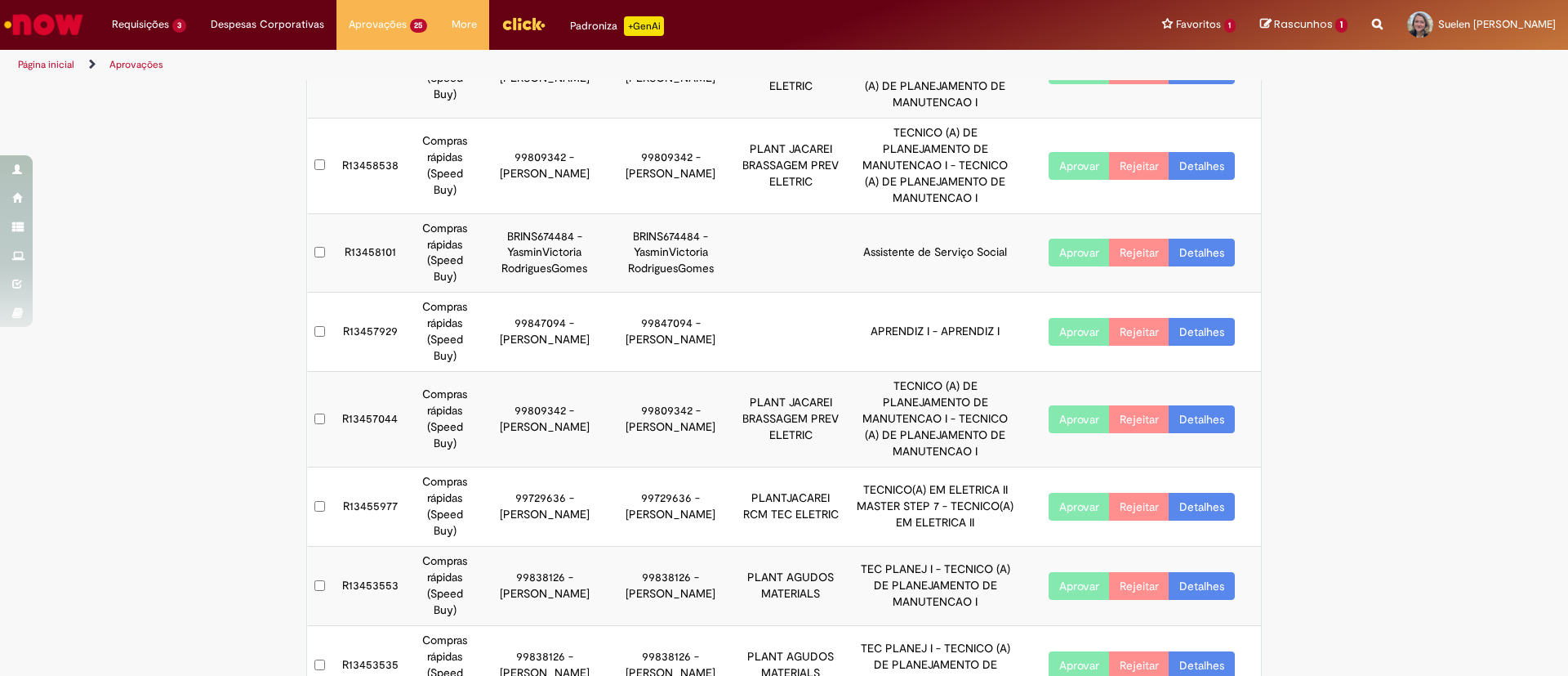
scroll to position [295, 0]
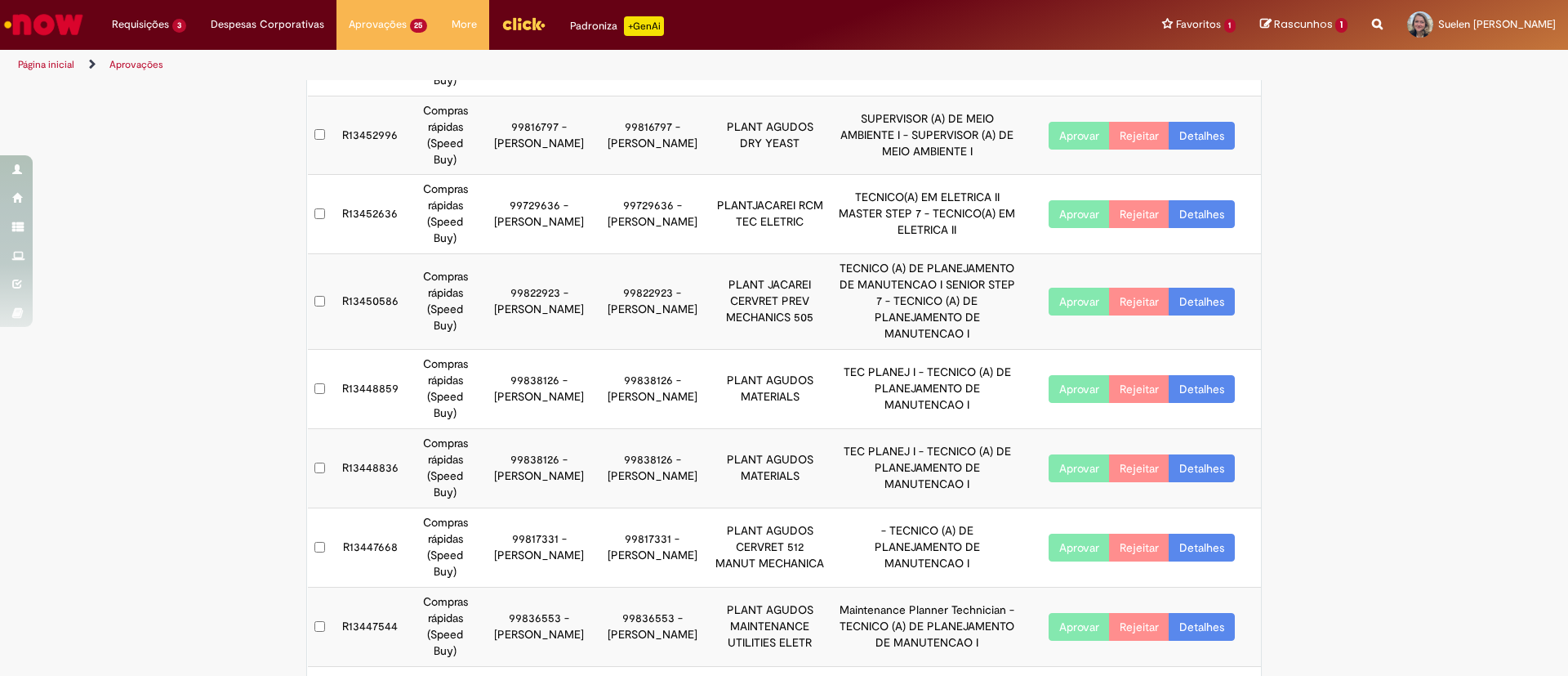
scroll to position [246, 0]
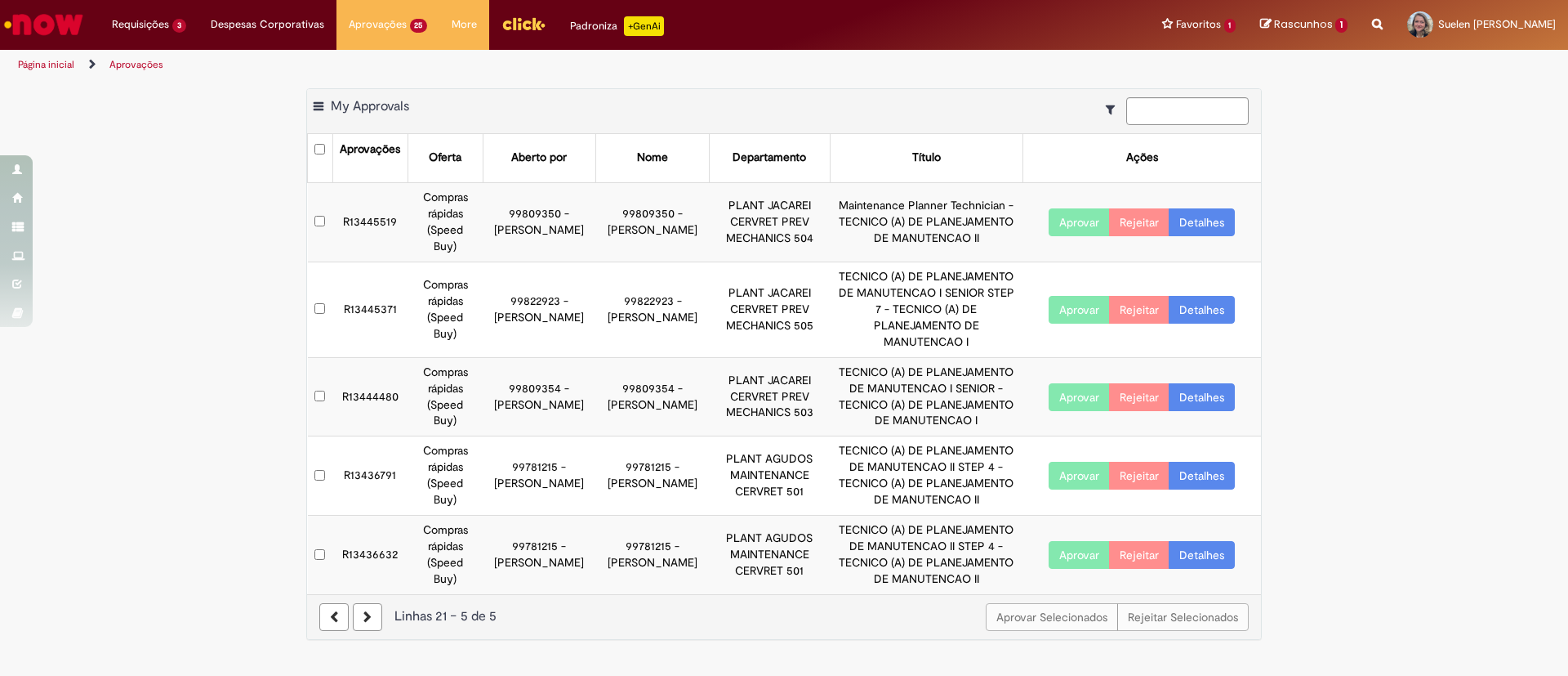
scroll to position [0, 0]
click at [337, 611] on icon at bounding box center [334, 617] width 8 height 12
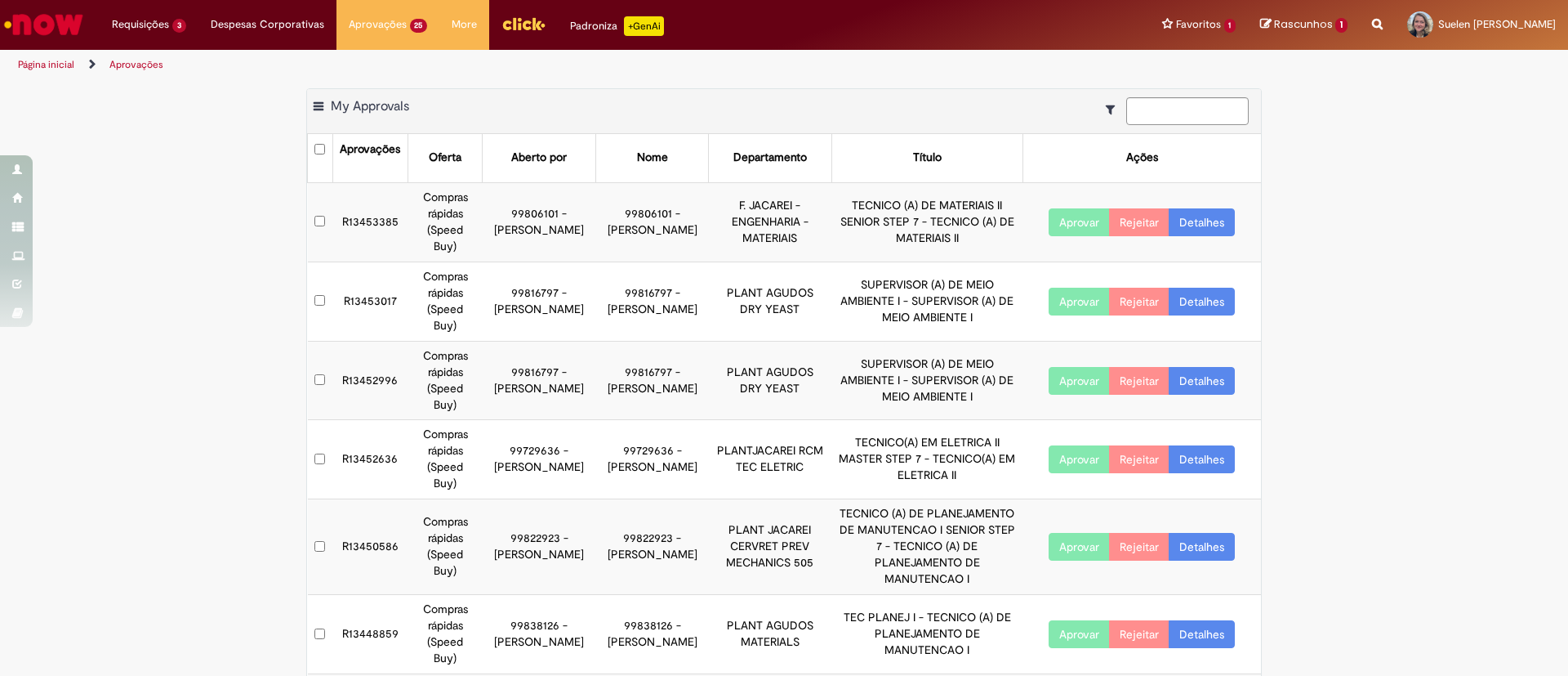
click at [1369, 433] on div "Exportar como PDF Exportar como Excel Exportar como CSV My Approvals Aprovações…" at bounding box center [784, 578] width 1568 height 981
click at [1410, 441] on div "Exportar como PDF Exportar como Excel Exportar como CSV My Approvals Aprovações…" at bounding box center [784, 578] width 1568 height 981
click at [1419, 324] on div "Exportar como PDF Exportar como Excel Exportar como CSV My Approvals Aprovações…" at bounding box center [784, 578] width 1568 height 981
